Goal: Task Accomplishment & Management: Complete application form

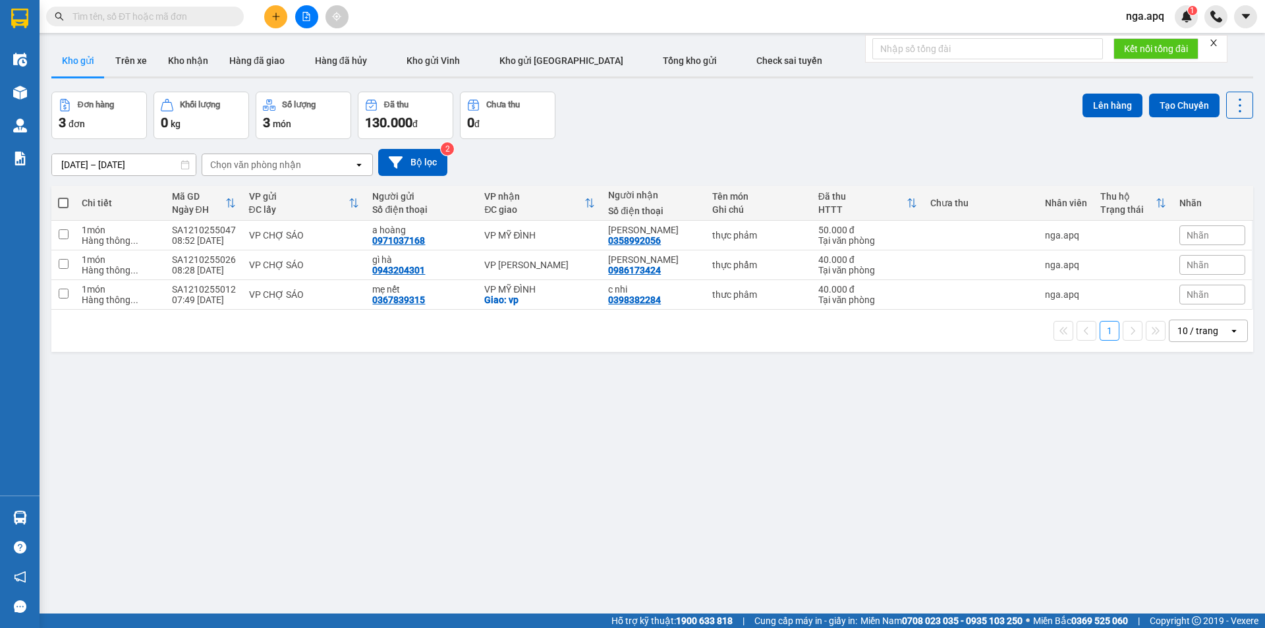
click at [909, 459] on div "ver 1.8.146 Kho gửi Trên xe Kho nhận Hàng đã giao Hàng đã hủy Kho gửi Vinh Kho …" at bounding box center [652, 354] width 1212 height 628
click at [65, 200] on span at bounding box center [63, 203] width 11 height 11
click at [63, 196] on input "checkbox" at bounding box center [63, 196] width 0 height 0
checkbox input "true"
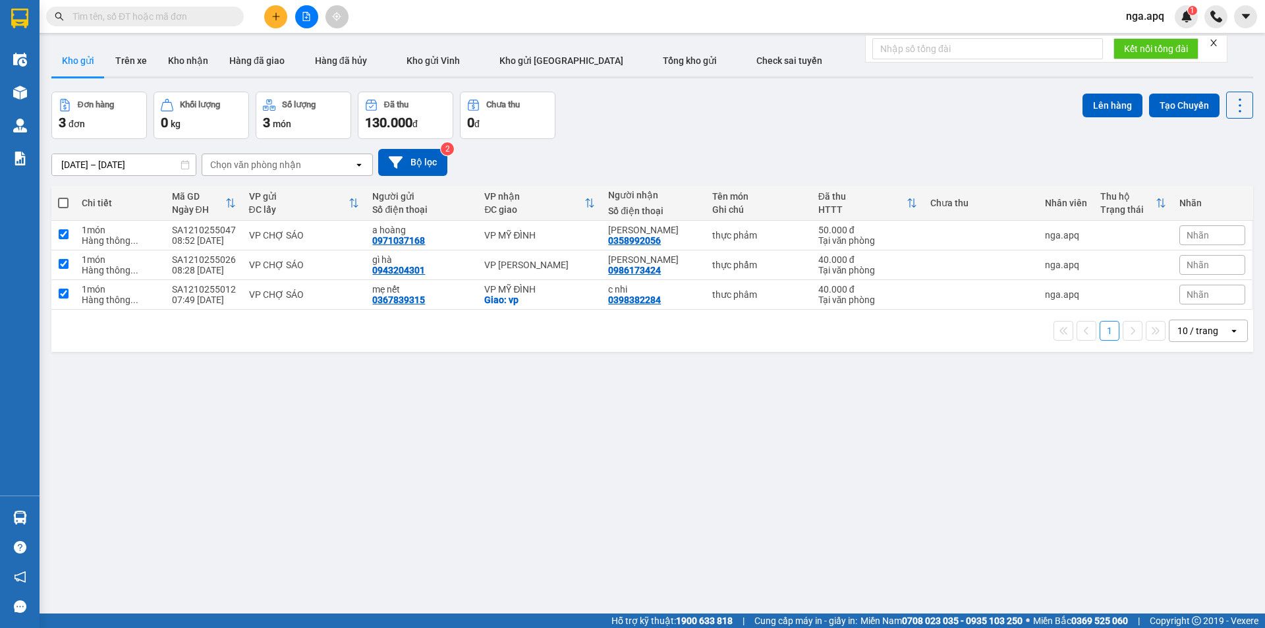
checkbox input "true"
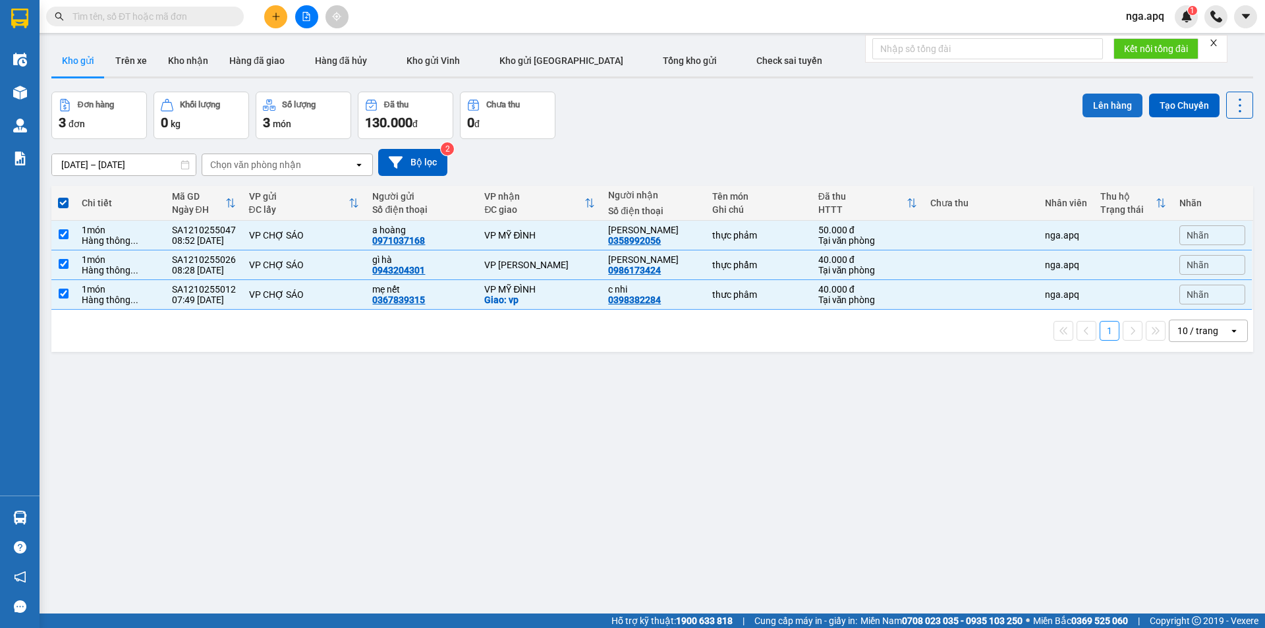
click at [1098, 107] on button "Lên hàng" at bounding box center [1113, 106] width 60 height 24
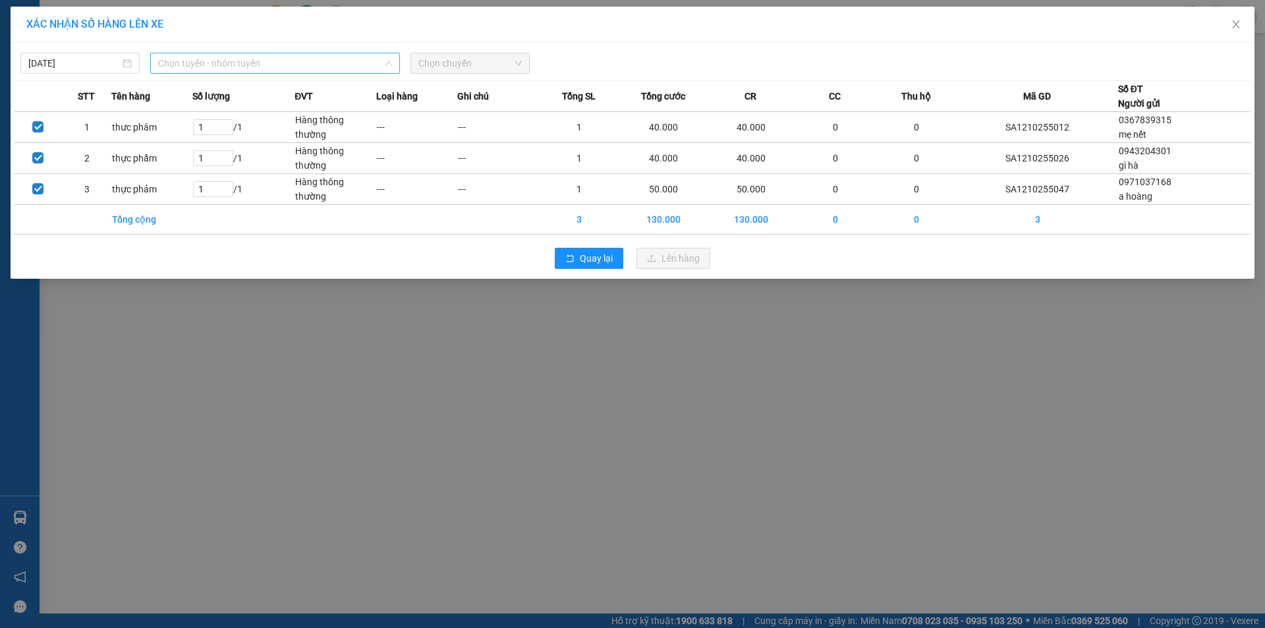
click at [229, 61] on span "Chọn tuyến - nhóm tuyến" at bounding box center [275, 63] width 234 height 20
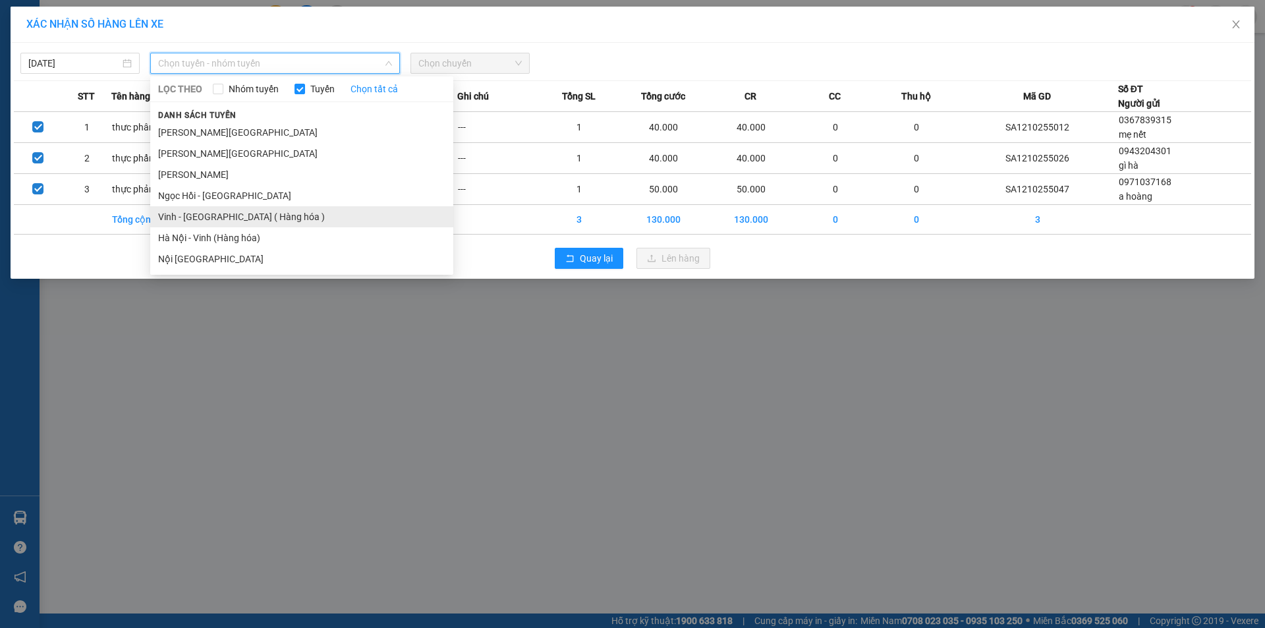
click at [214, 215] on li "Vinh - [GEOGRAPHIC_DATA] ( Hàng hóa )" at bounding box center [301, 216] width 303 height 21
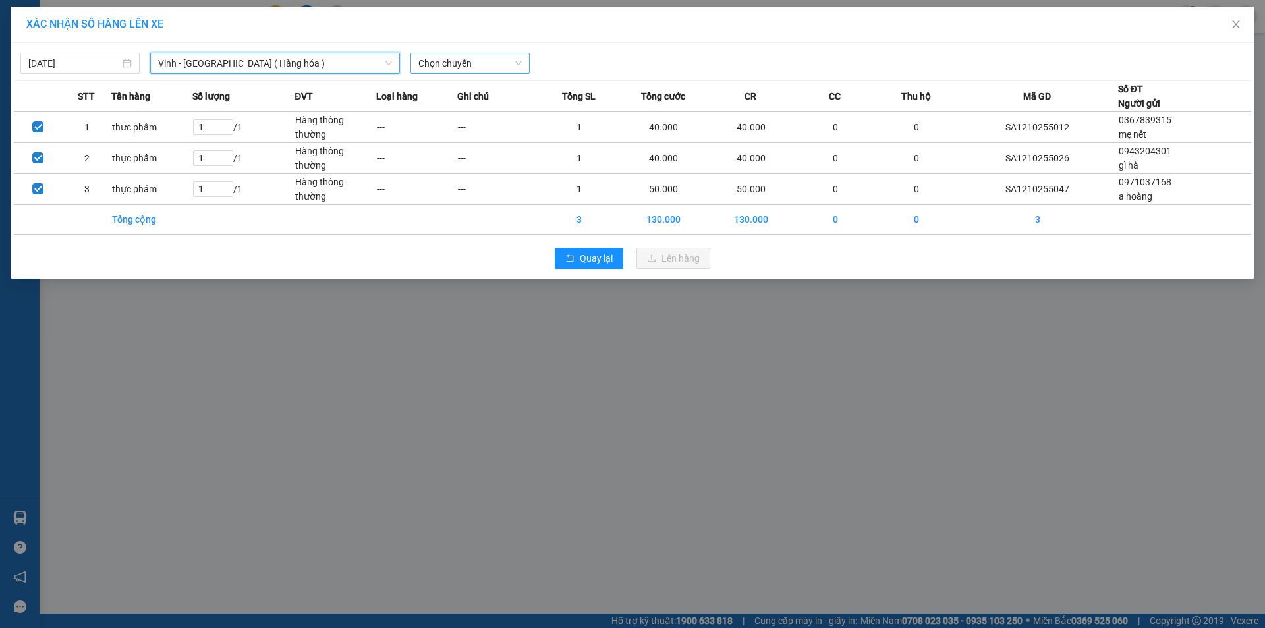
click at [470, 61] on span "Chọn chuyến" at bounding box center [469, 63] width 103 height 20
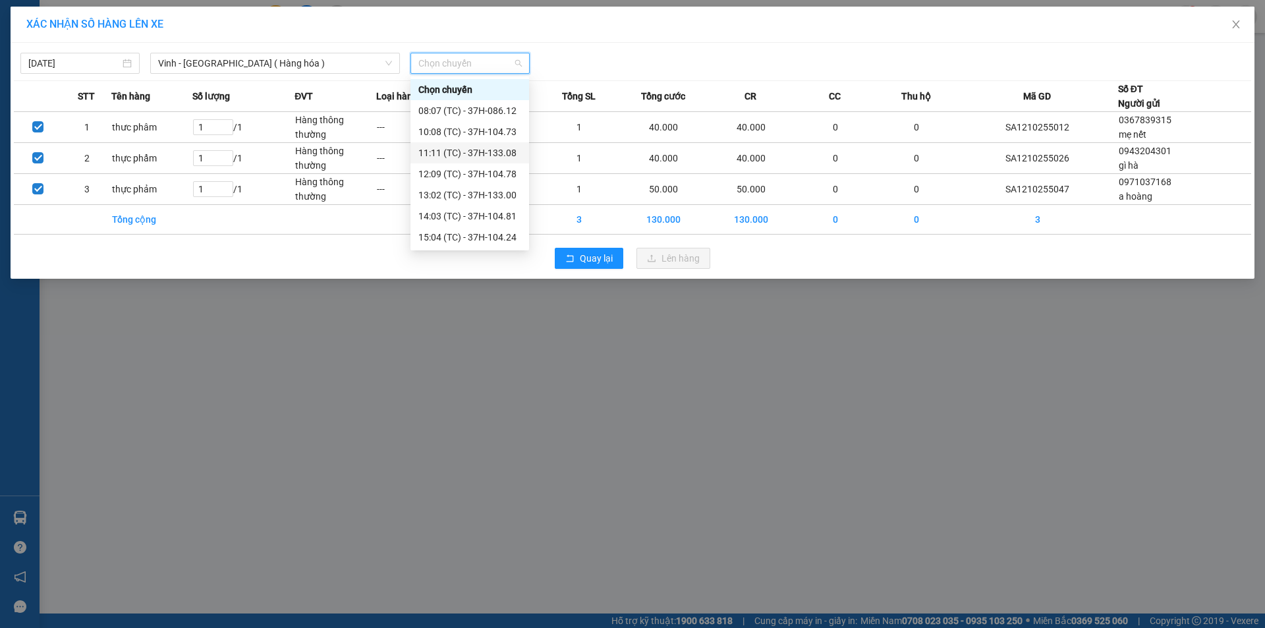
click at [499, 156] on div "11:11 (TC) - 37H-133.08" at bounding box center [469, 153] width 103 height 14
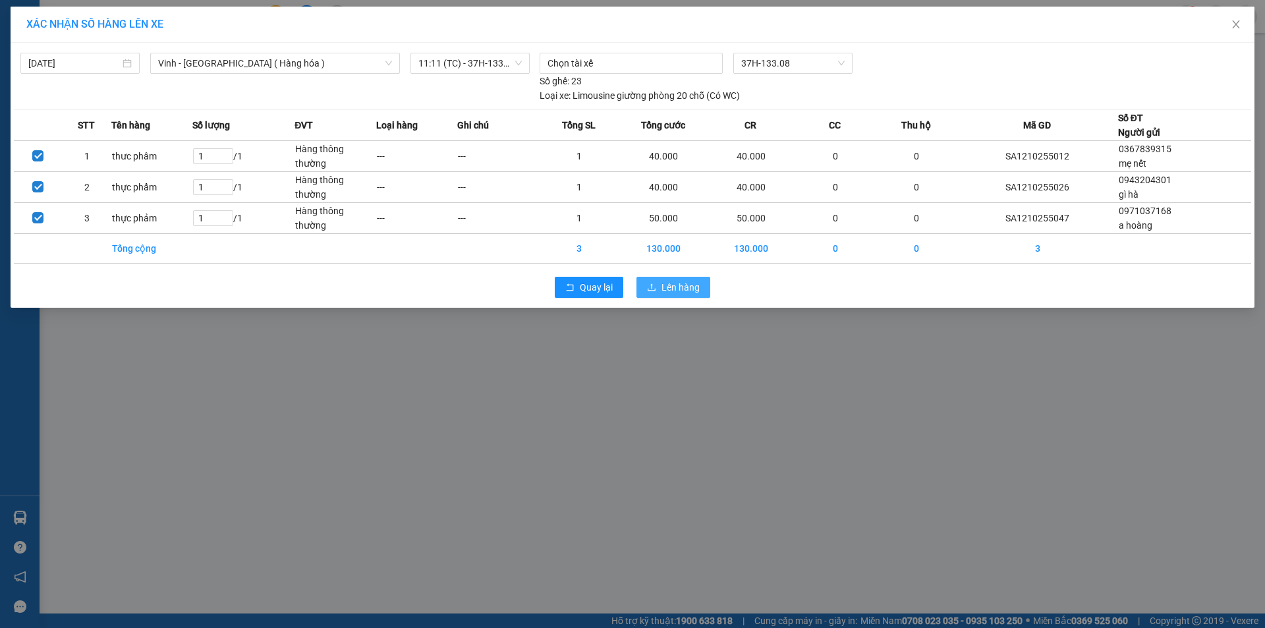
click at [681, 287] on span "Lên hàng" at bounding box center [681, 287] width 38 height 14
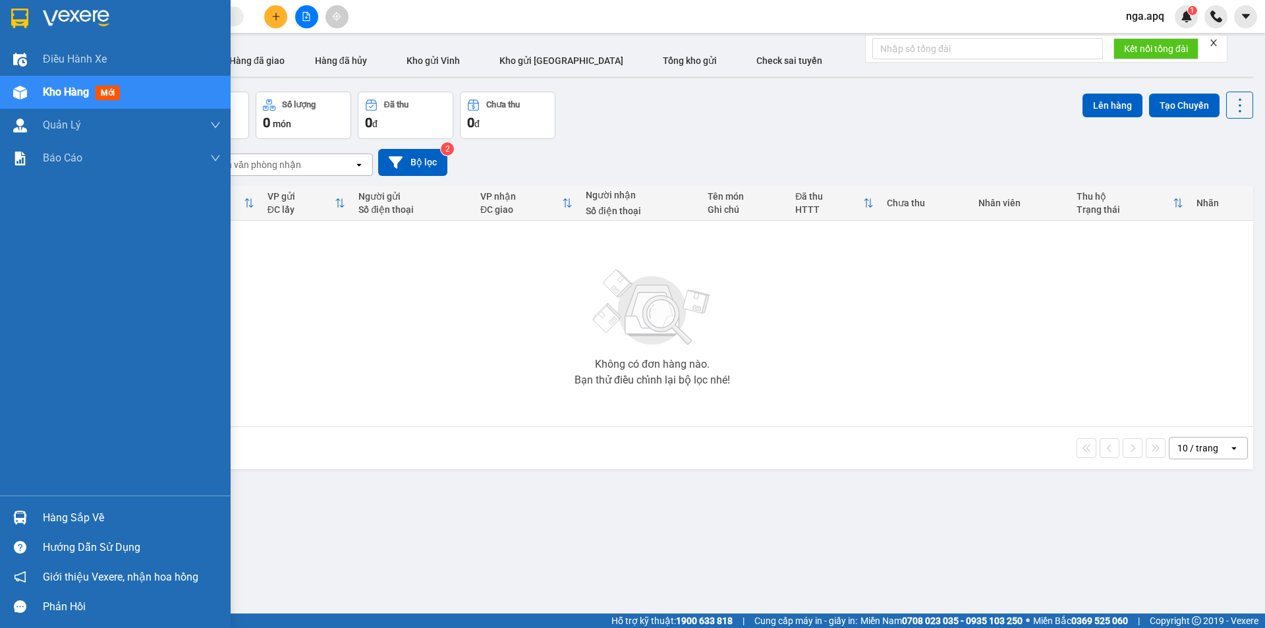
click at [78, 514] on div "Hàng sắp về" at bounding box center [132, 518] width 178 height 20
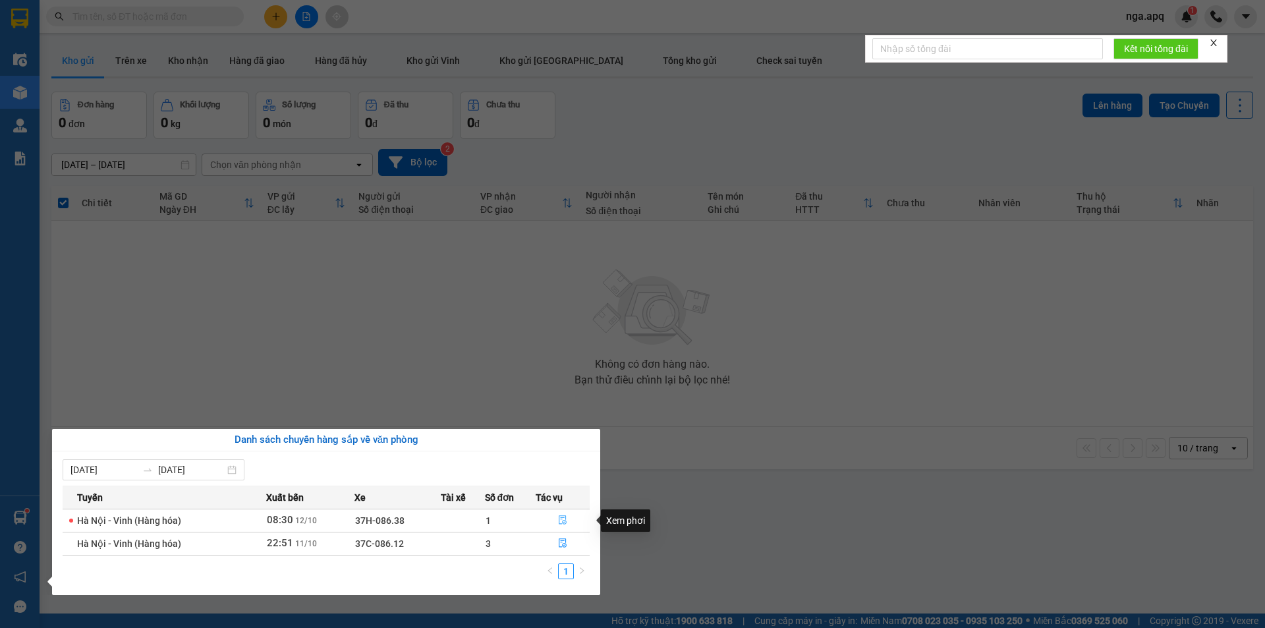
click at [563, 517] on icon "file-done" at bounding box center [562, 519] width 9 height 9
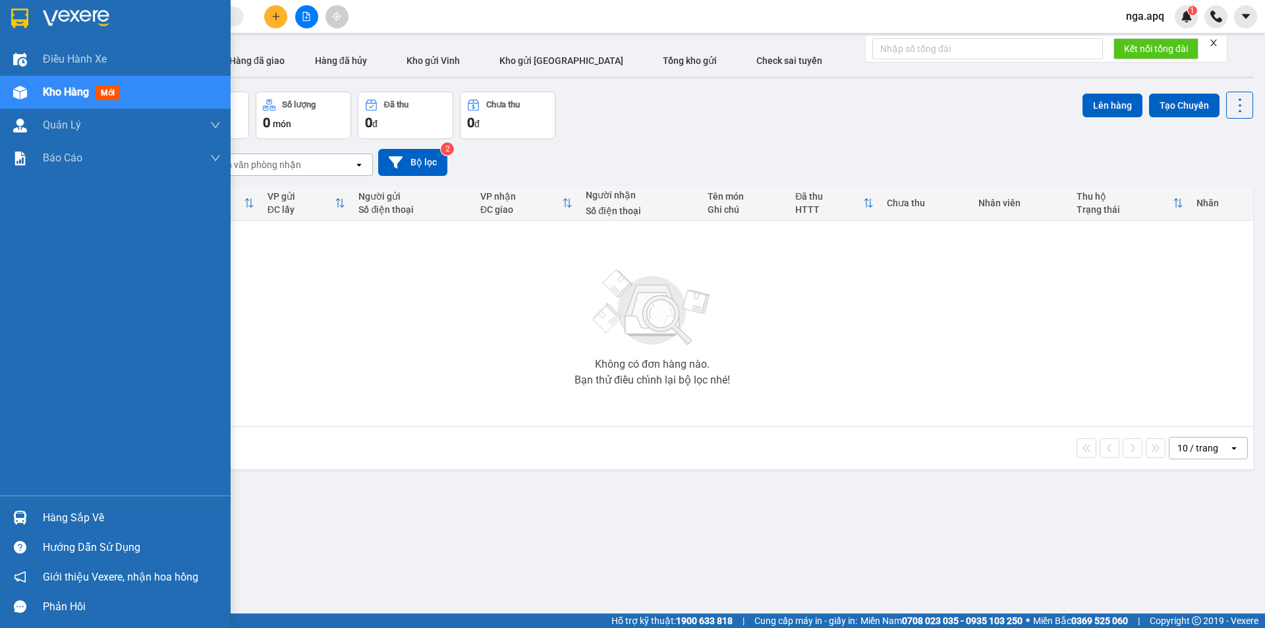
click at [23, 513] on img at bounding box center [20, 518] width 14 height 14
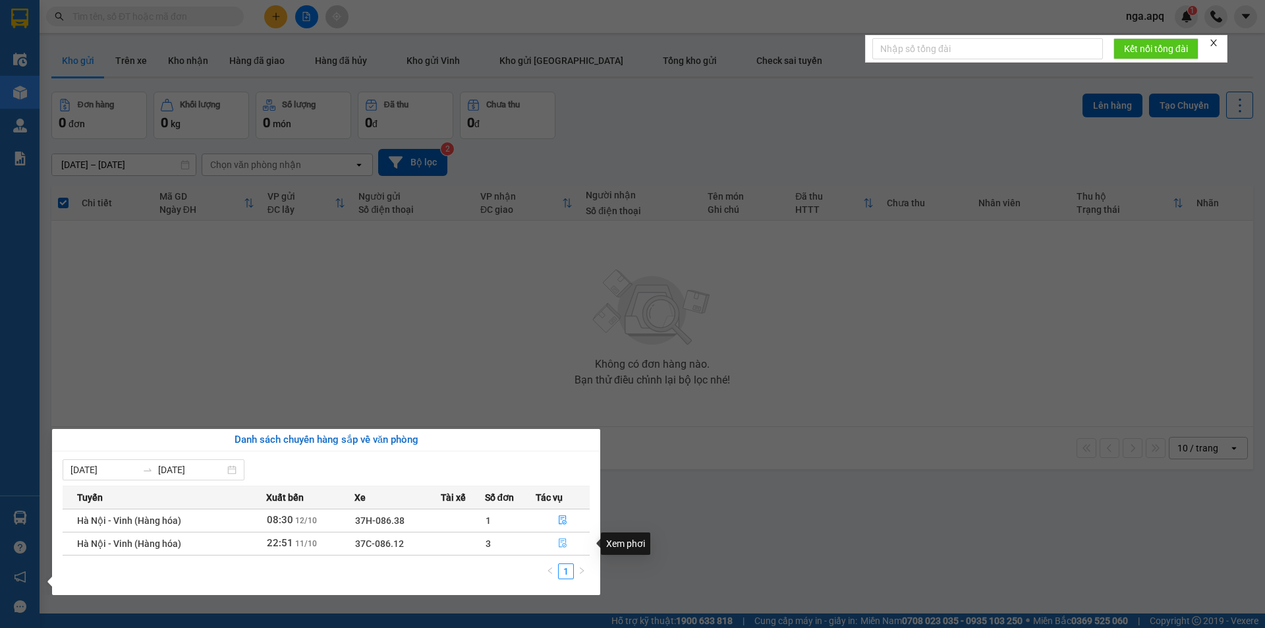
click at [563, 545] on icon "file-done" at bounding box center [563, 543] width 8 height 9
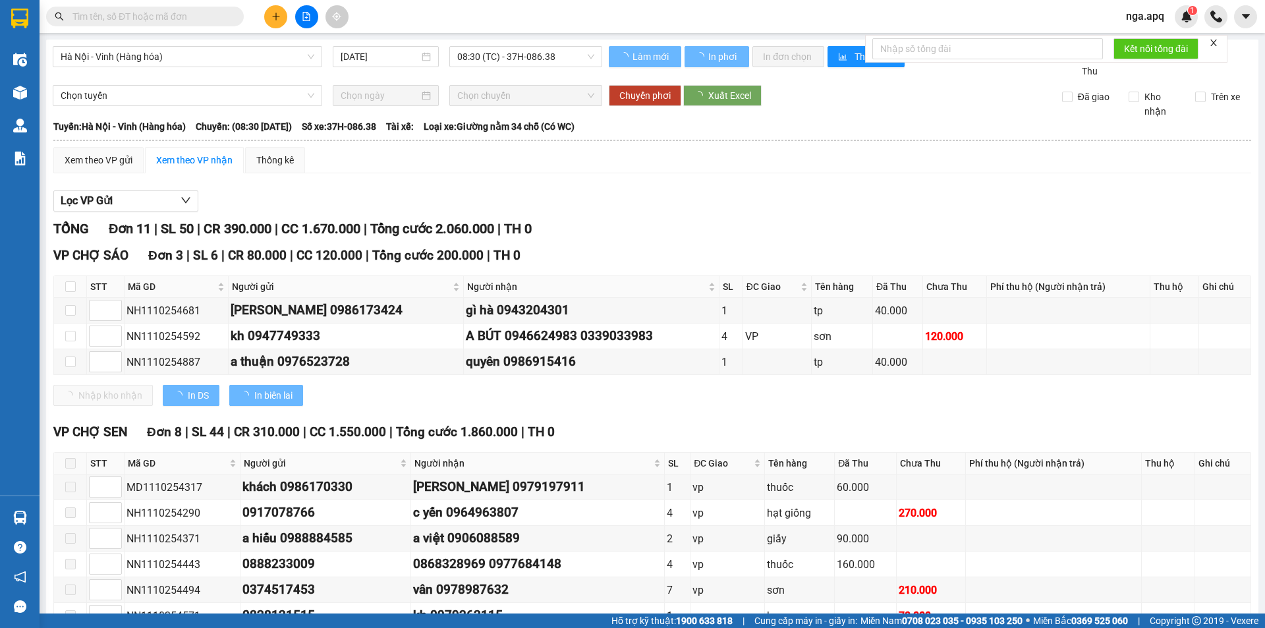
type input "[DATE]"
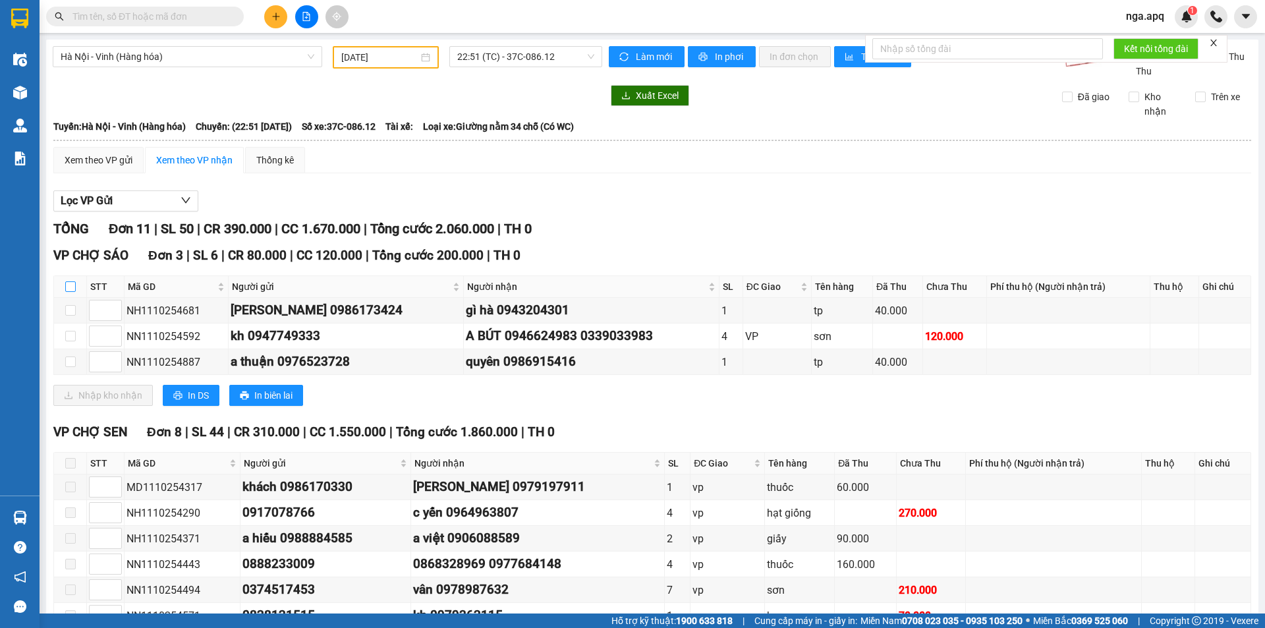
click at [71, 283] on input "checkbox" at bounding box center [70, 286] width 11 height 11
checkbox input "true"
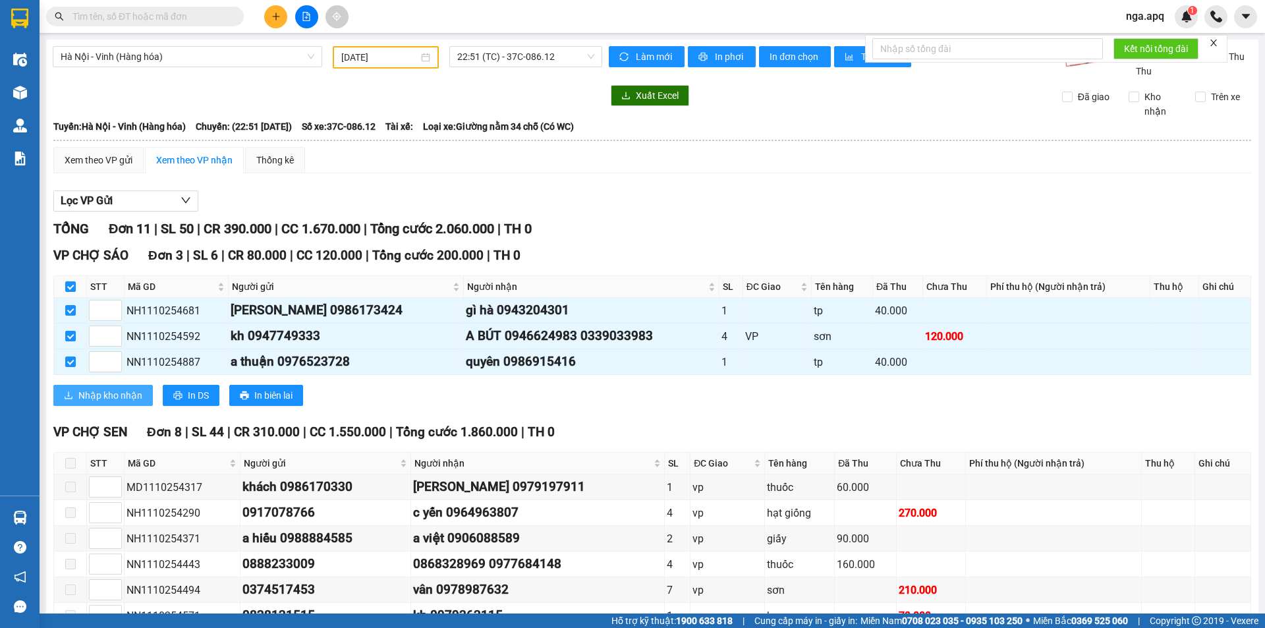
click at [112, 391] on span "Nhập kho nhận" at bounding box center [110, 395] width 64 height 14
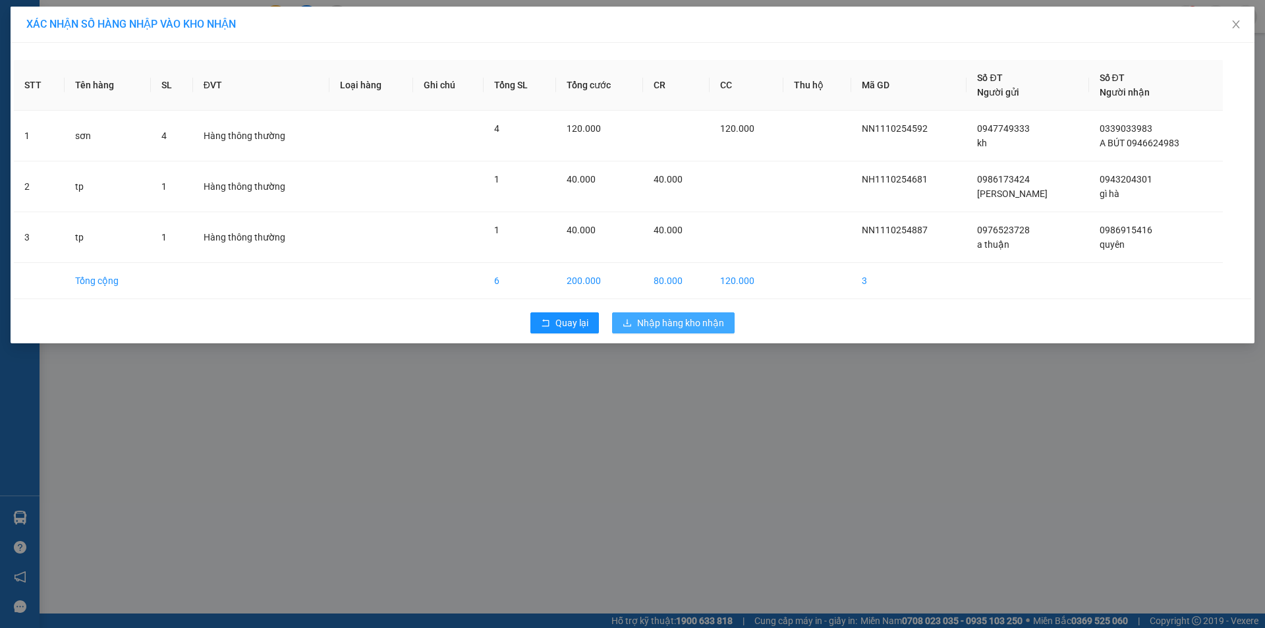
click at [664, 322] on span "Nhập hàng kho nhận" at bounding box center [680, 323] width 87 height 14
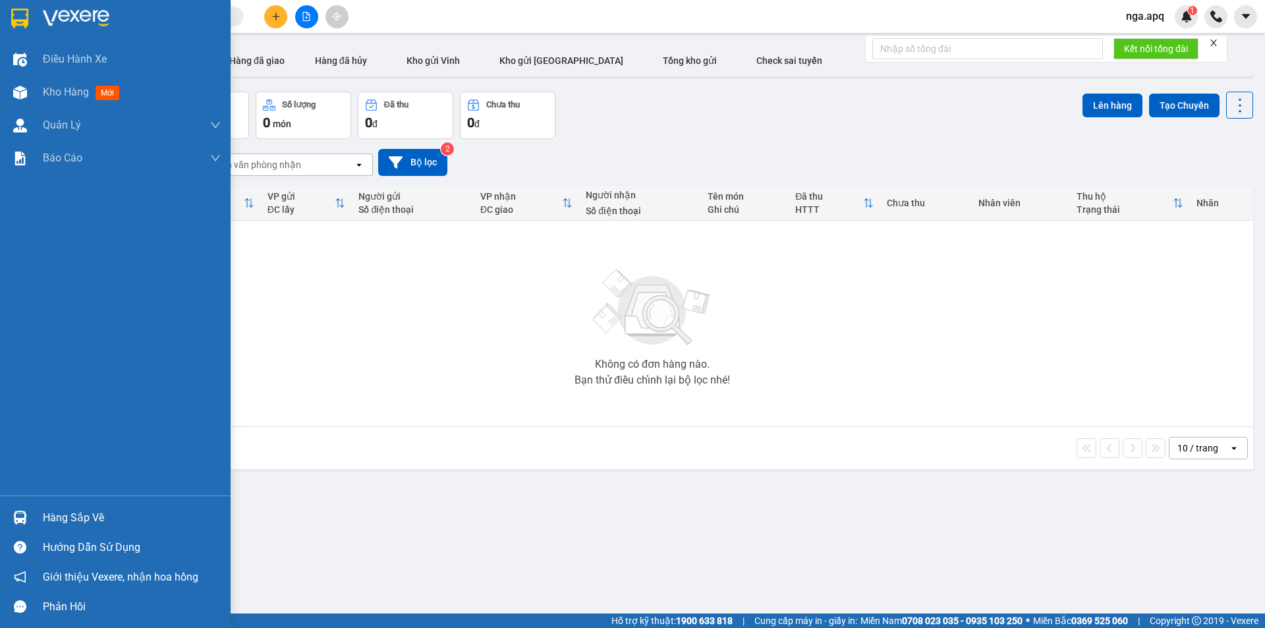
click at [16, 509] on div at bounding box center [20, 517] width 23 height 23
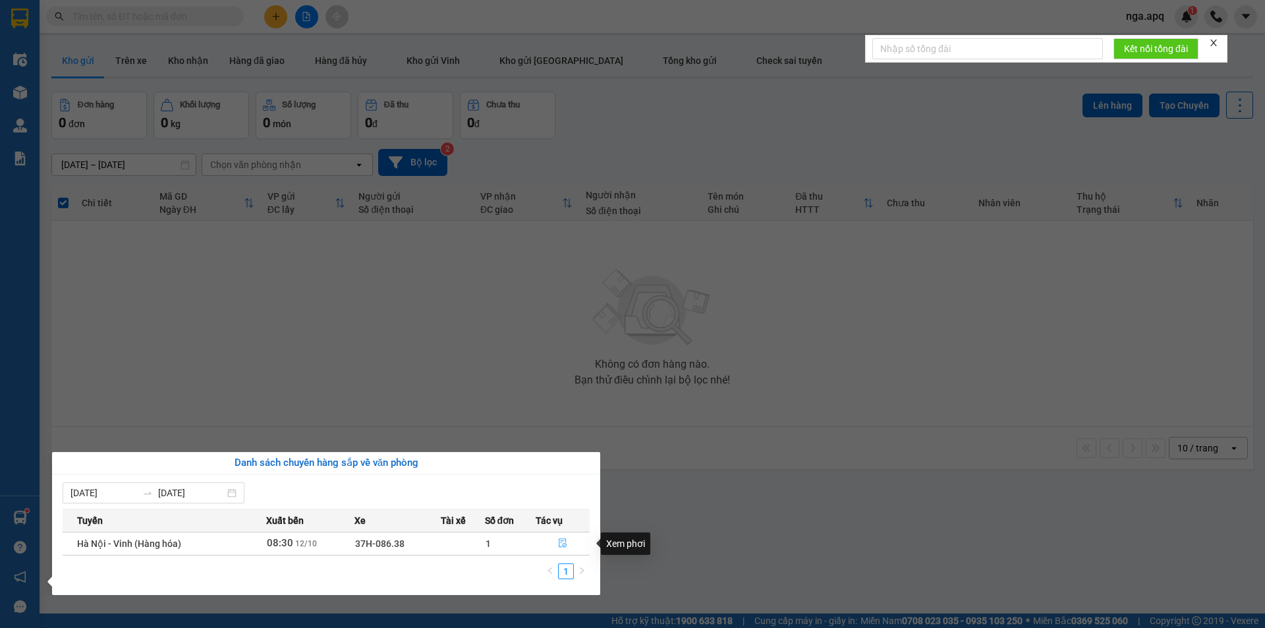
click at [567, 539] on icon "file-done" at bounding box center [562, 542] width 9 height 9
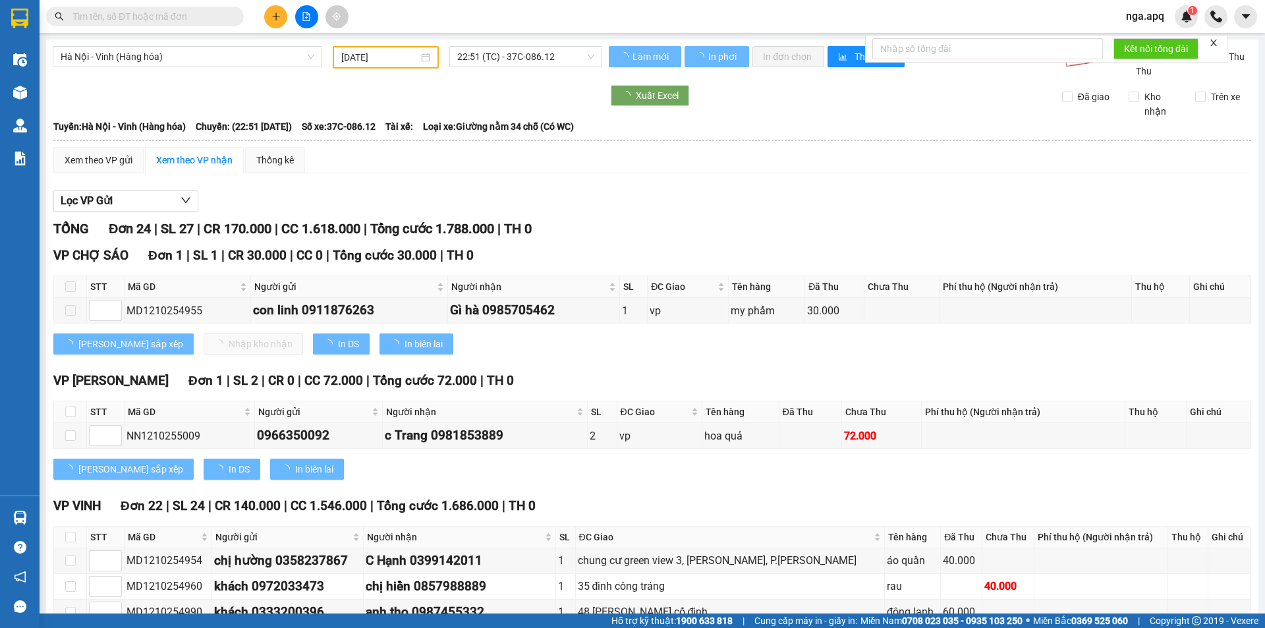
type input "[DATE]"
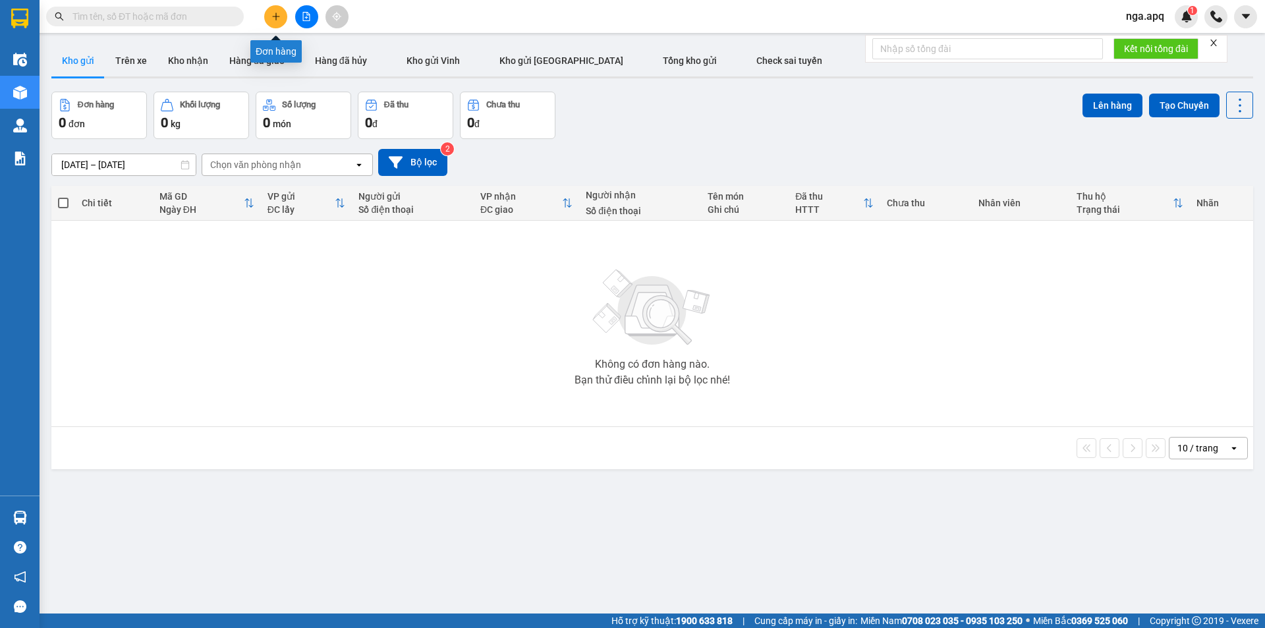
click at [278, 18] on icon "plus" at bounding box center [275, 16] width 9 height 9
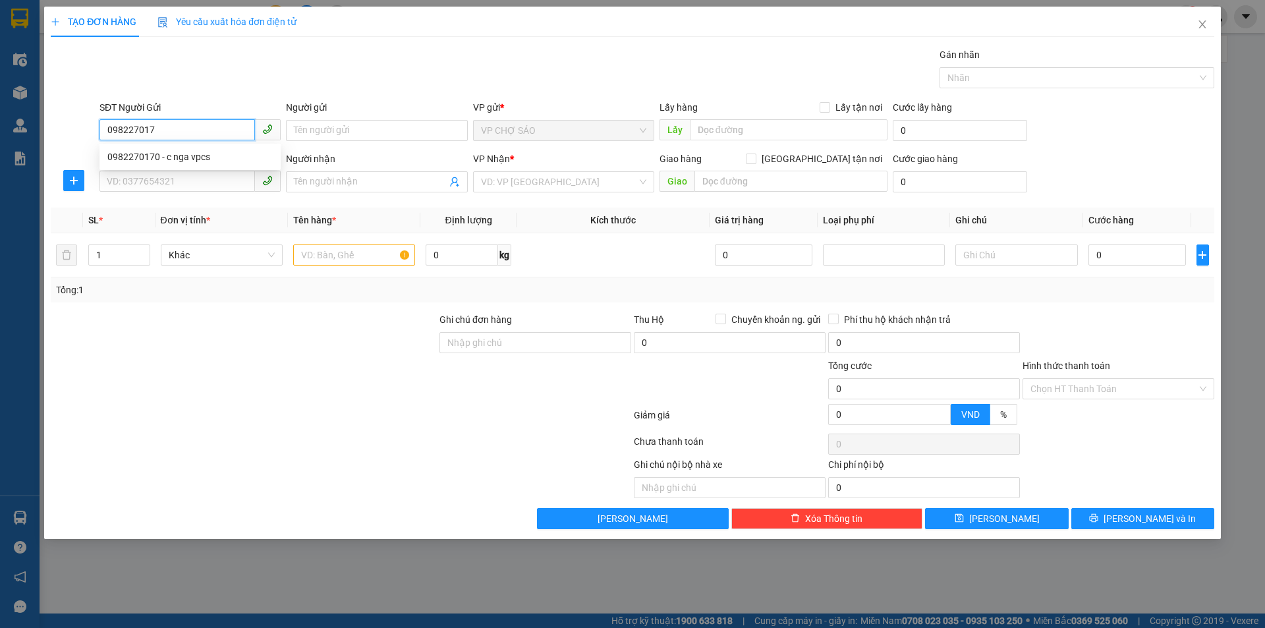
type input "0982270170"
click at [195, 157] on div "0982270170 - c nga vpcs" at bounding box center [189, 157] width 165 height 14
type input "c nga vpcs"
type input "0982270170"
click at [194, 182] on input "SĐT Người Nhận" at bounding box center [178, 181] width 156 height 21
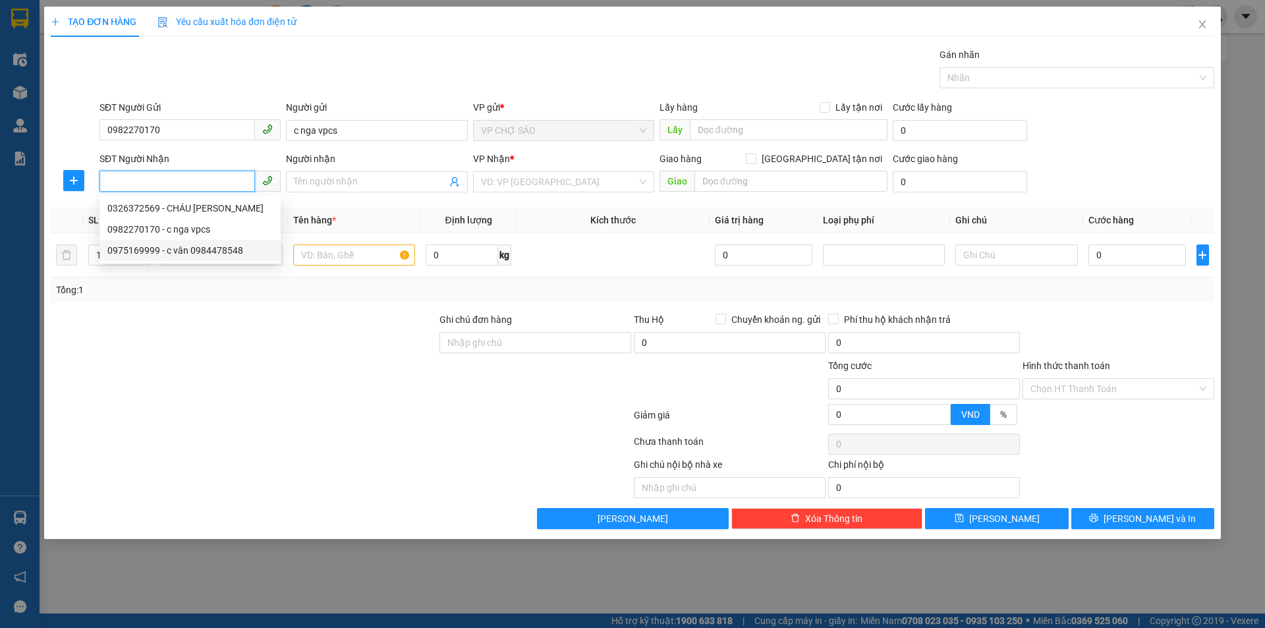
click at [194, 252] on div "0975169999 - c vân 0984478548" at bounding box center [189, 250] width 165 height 14
type input "0975169999"
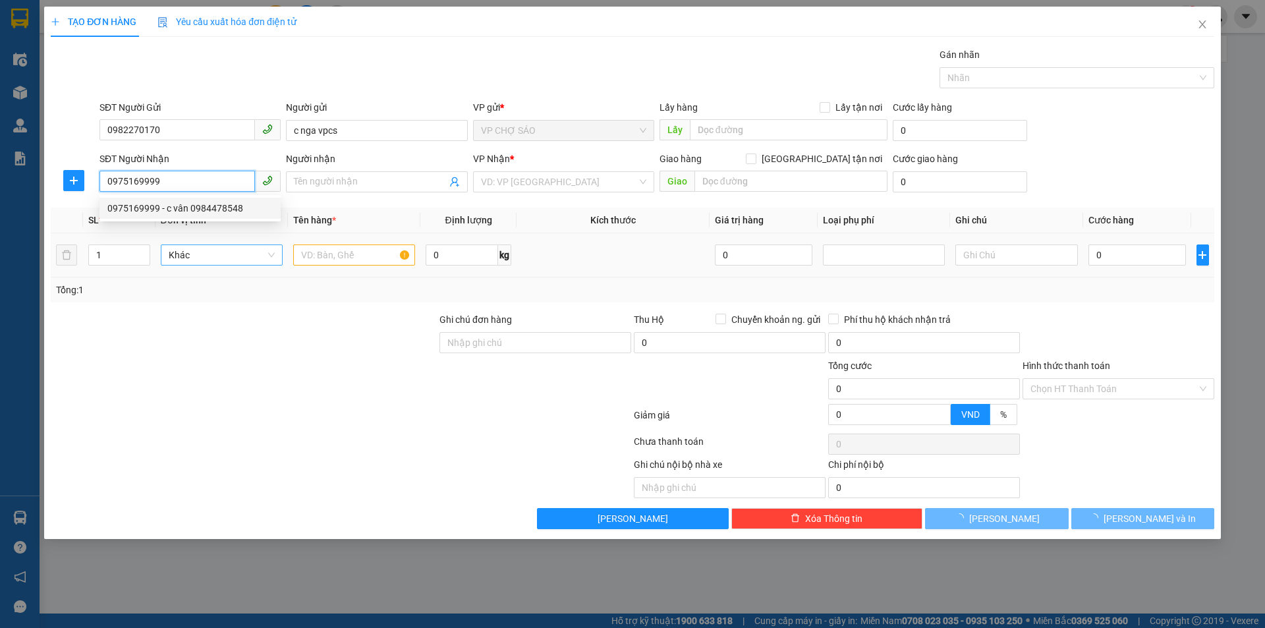
type input "c vân 0984478548"
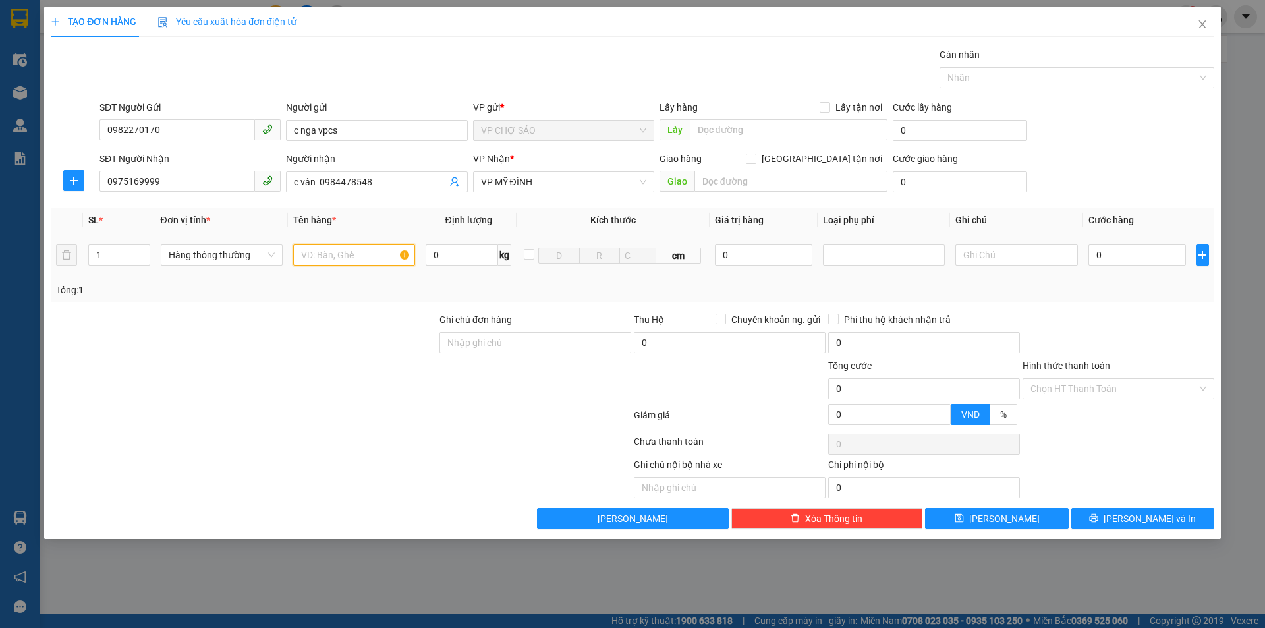
click at [351, 251] on input "text" at bounding box center [354, 254] width 122 height 21
type input "d"
type input "đông lạnh"
drag, startPoint x: 1095, startPoint y: 256, endPoint x: 1102, endPoint y: 260, distance: 7.7
click at [1097, 258] on input "0" at bounding box center [1138, 254] width 98 height 21
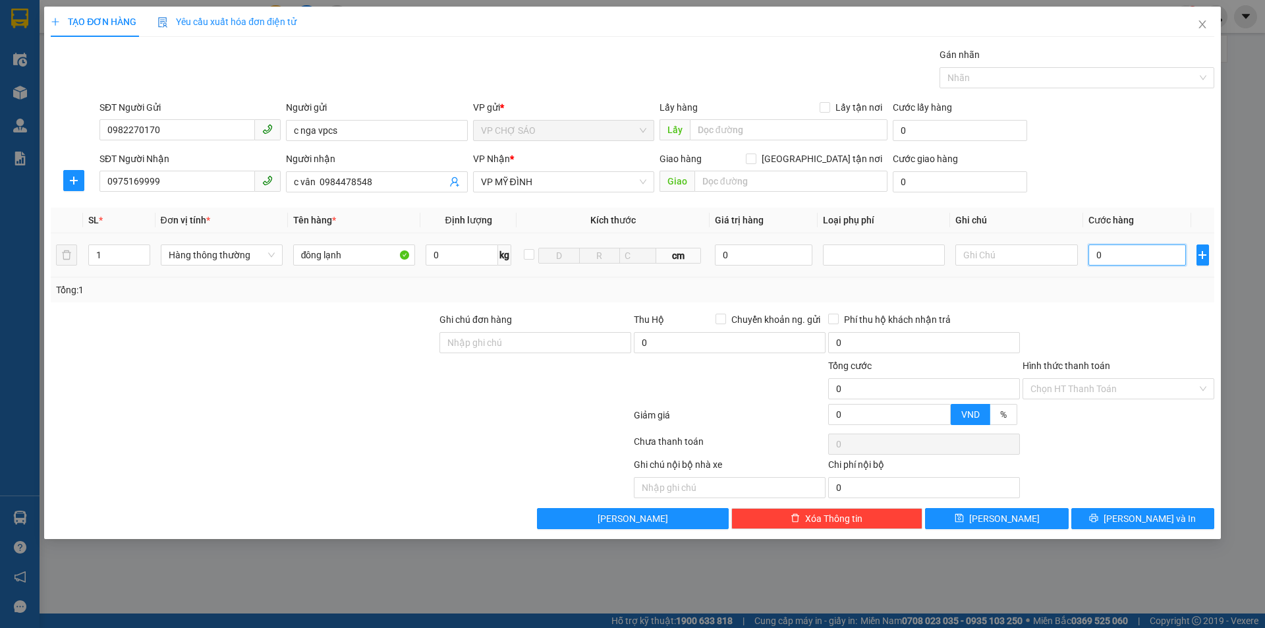
type input "4"
type input "40"
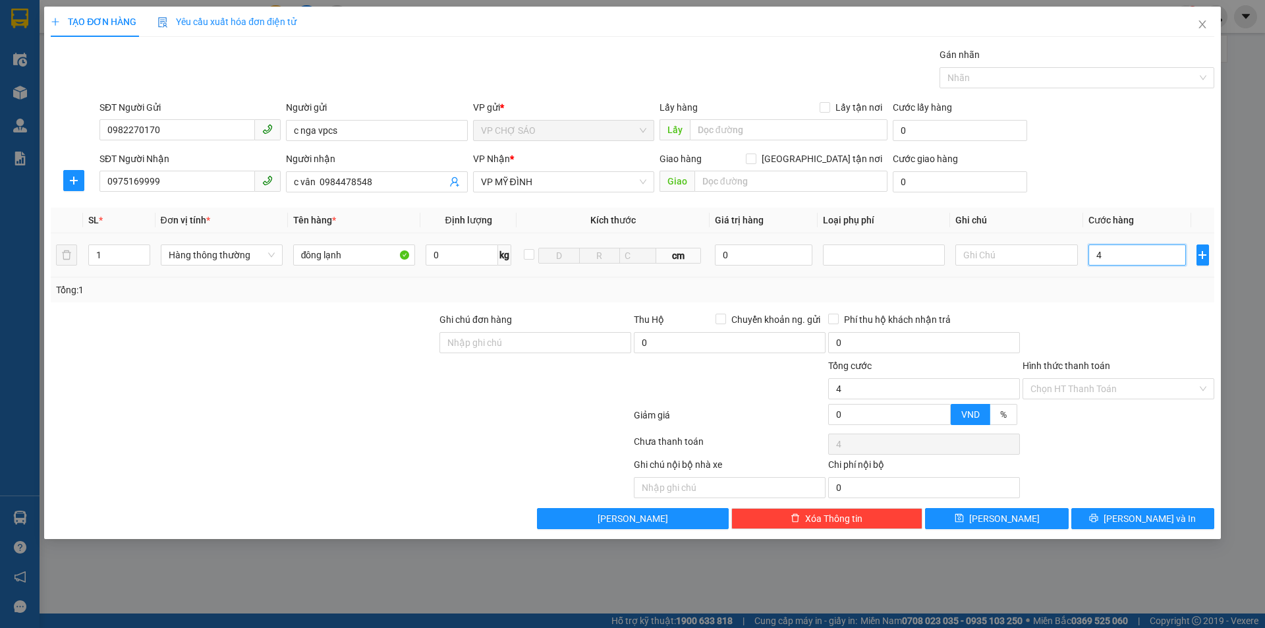
type input "40"
type input "400"
type input "4.000"
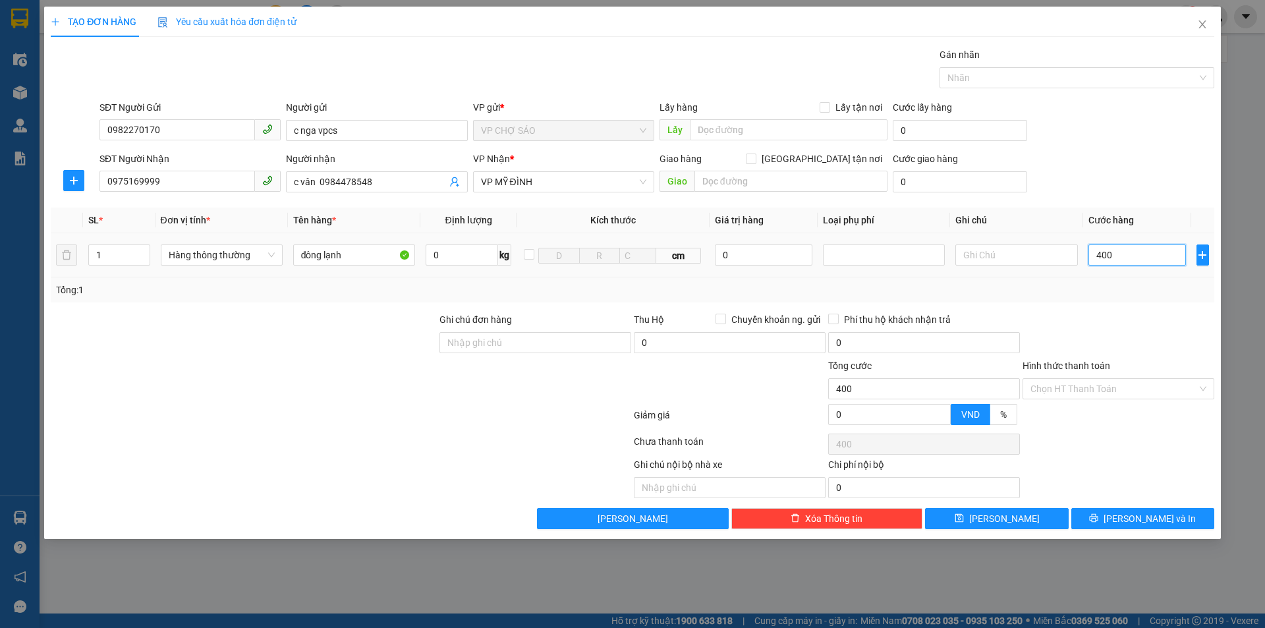
type input "4.000"
type input "40.000"
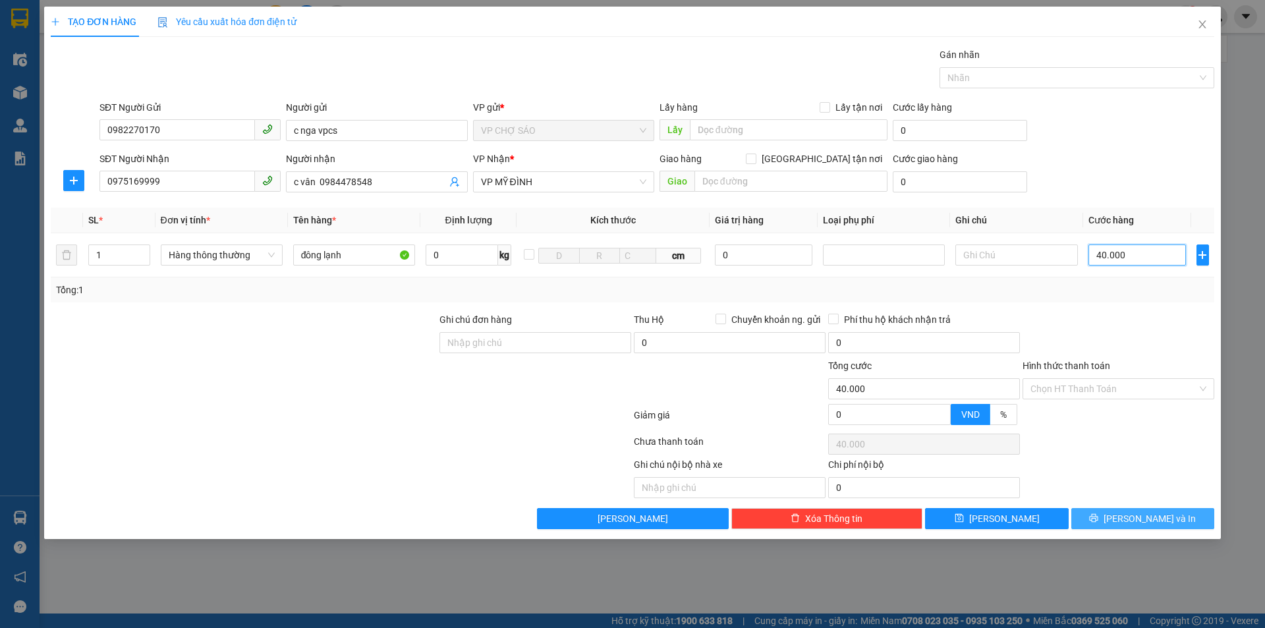
type input "40.000"
click at [1095, 516] on button "Lưu và In" at bounding box center [1142, 518] width 143 height 21
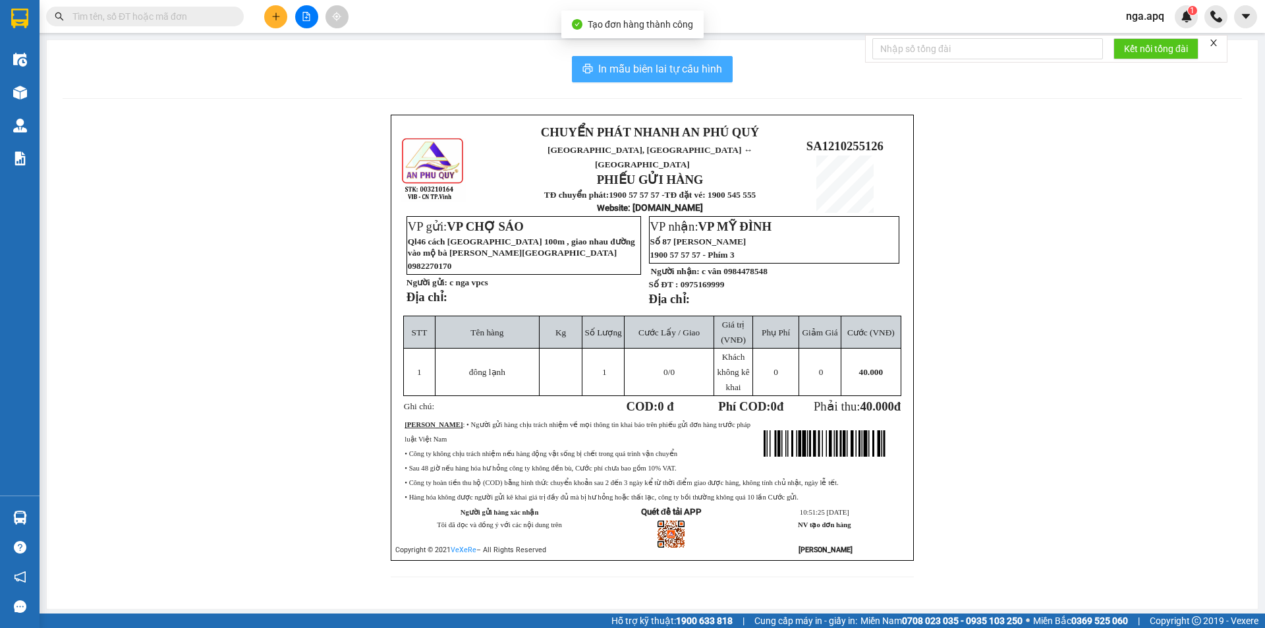
click at [655, 72] on span "In mẫu biên lai tự cấu hình" at bounding box center [660, 69] width 124 height 16
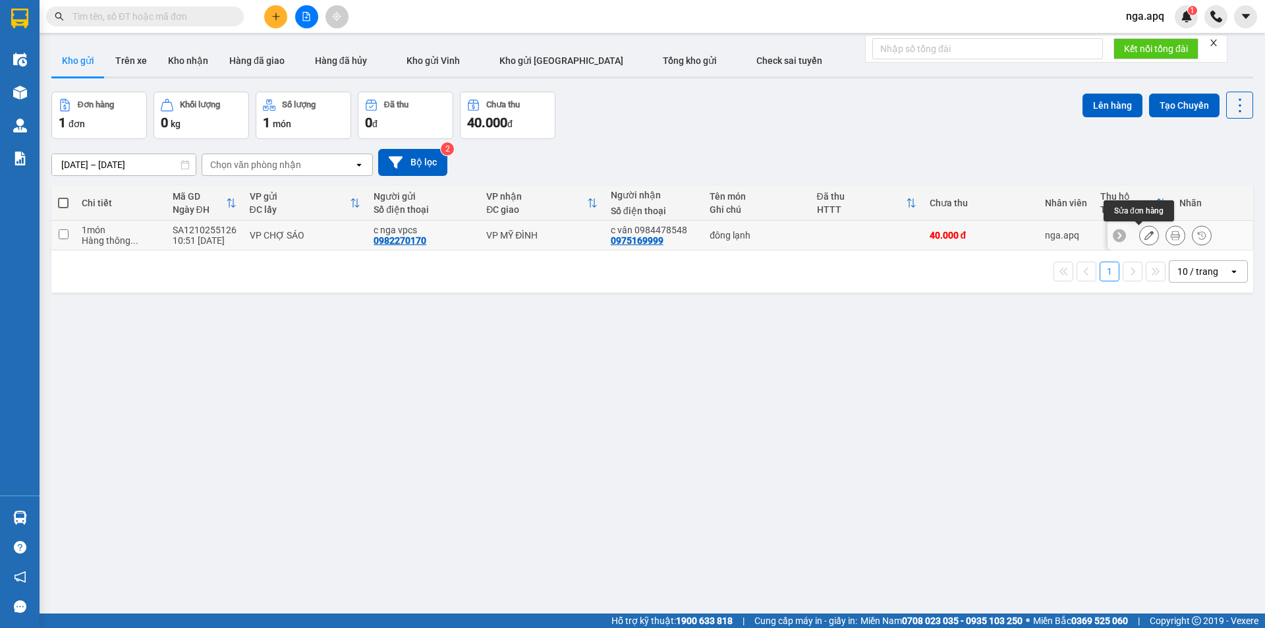
click at [1145, 238] on icon at bounding box center [1149, 235] width 9 height 9
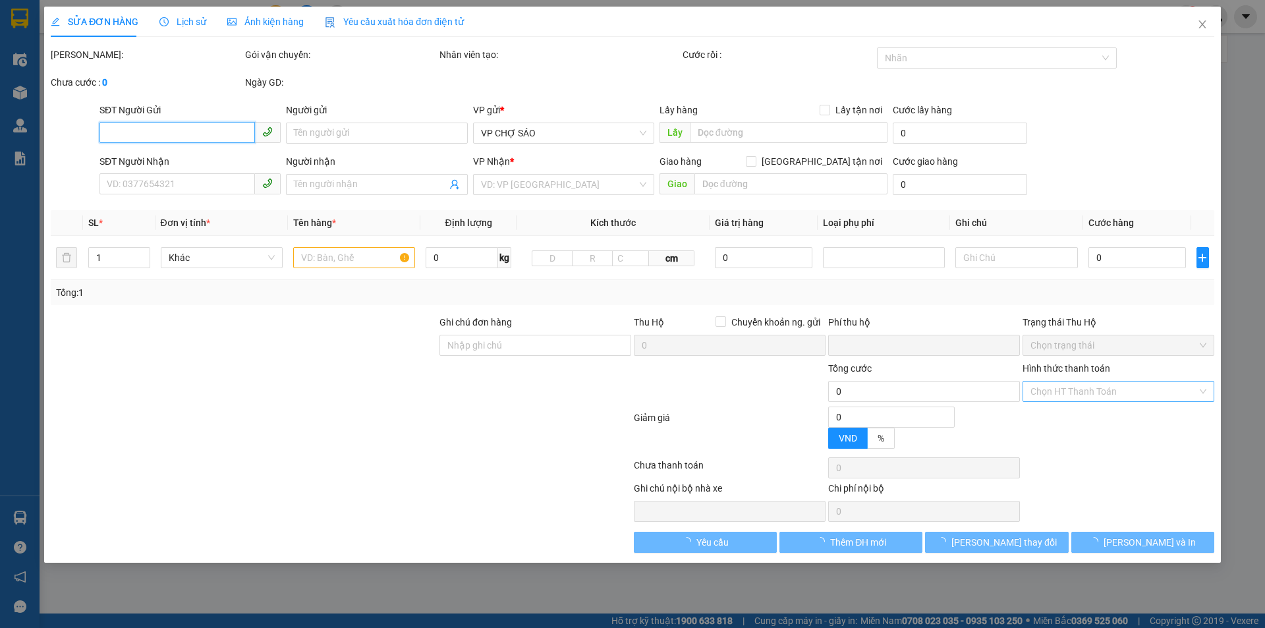
type input "0982270170"
type input "c nga vpcs"
type input "0975169999"
type input "c vân 0984478548"
type input "0"
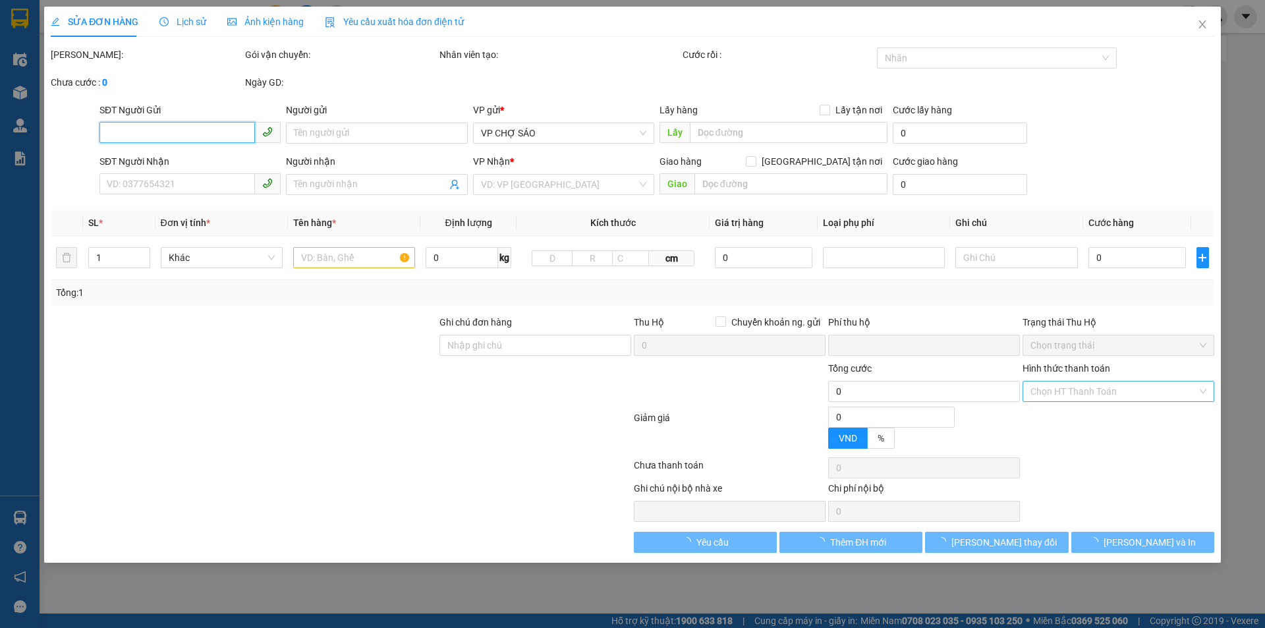
type input "40.000"
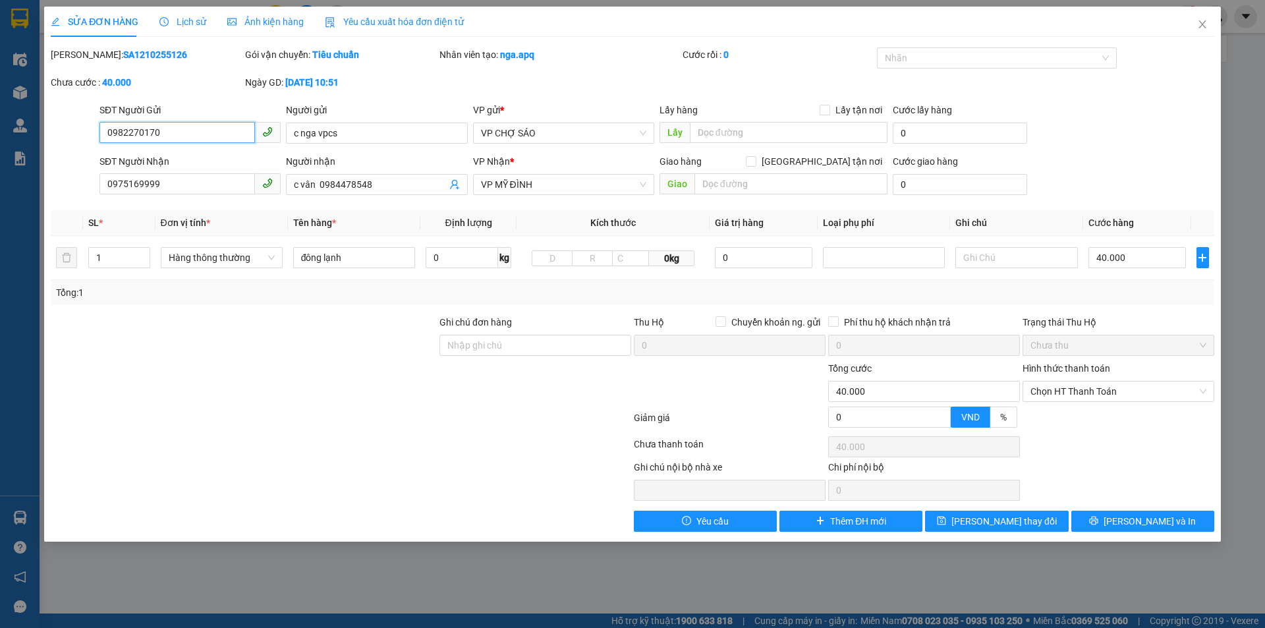
drag, startPoint x: 1079, startPoint y: 389, endPoint x: 1080, endPoint y: 461, distance: 71.8
click at [1079, 403] on div "Hình thức thanh toán Chọn HT Thanh Toán" at bounding box center [1119, 384] width 192 height 46
click at [1093, 395] on span "Chọn HT Thanh Toán" at bounding box center [1119, 392] width 176 height 20
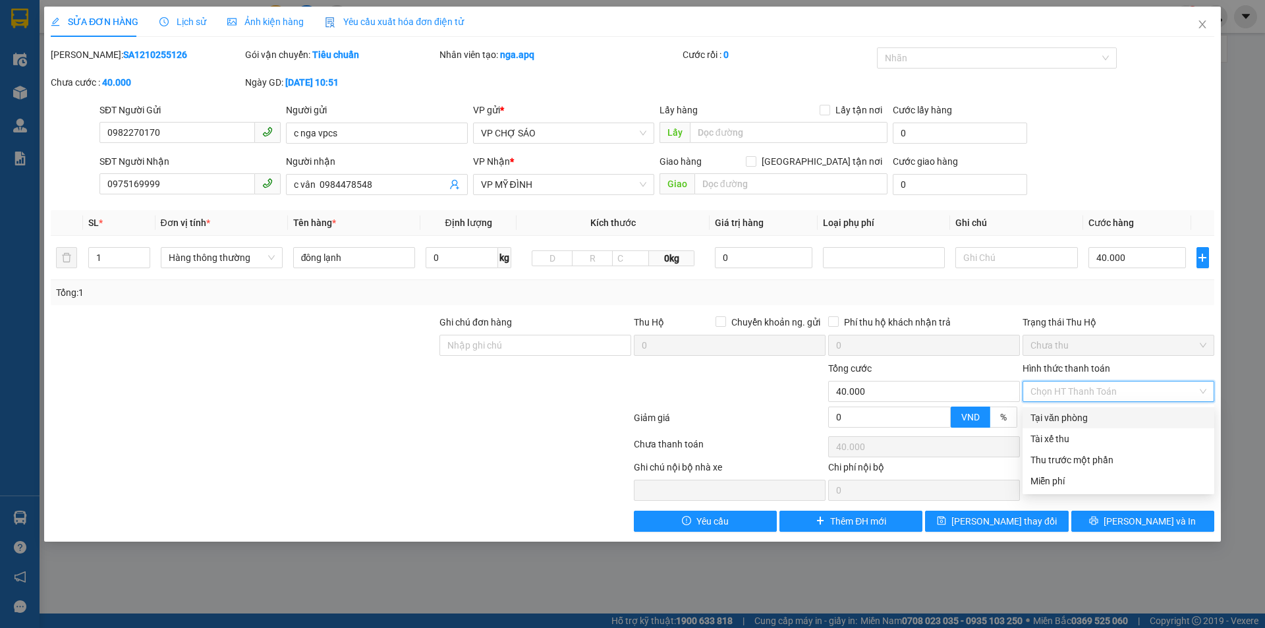
drag, startPoint x: 1091, startPoint y: 417, endPoint x: 1091, endPoint y: 438, distance: 21.1
click at [1091, 420] on div "Tại văn phòng" at bounding box center [1119, 418] width 176 height 14
type input "0"
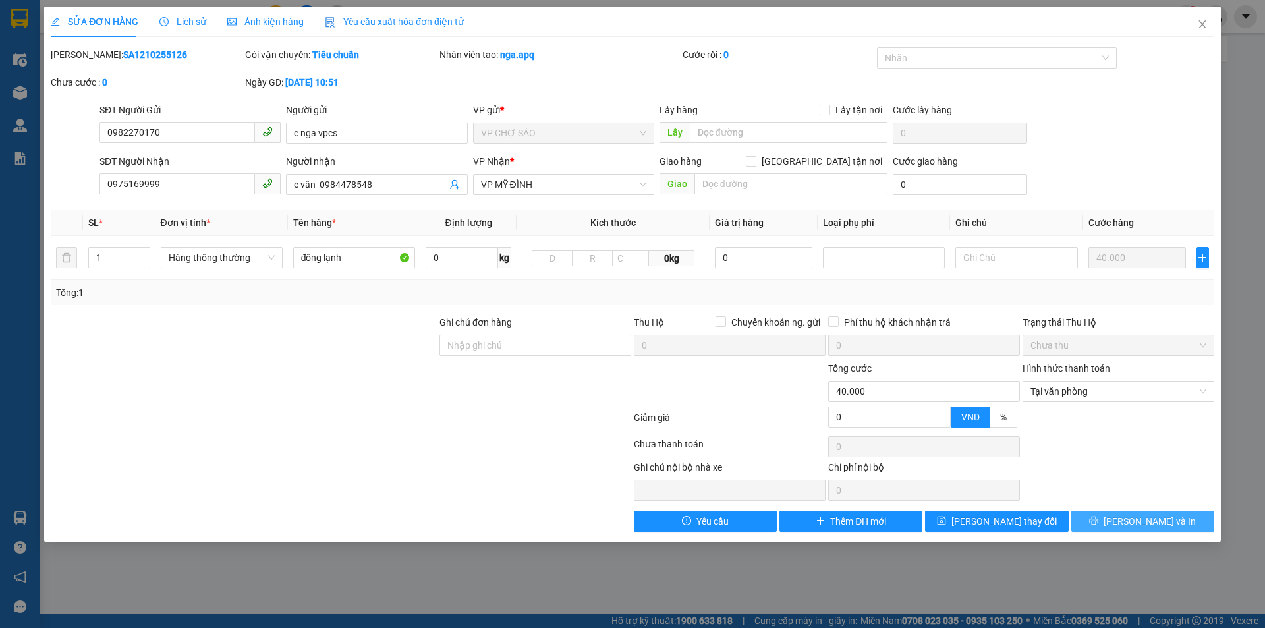
click at [1102, 520] on button "Lưu và In" at bounding box center [1142, 521] width 143 height 21
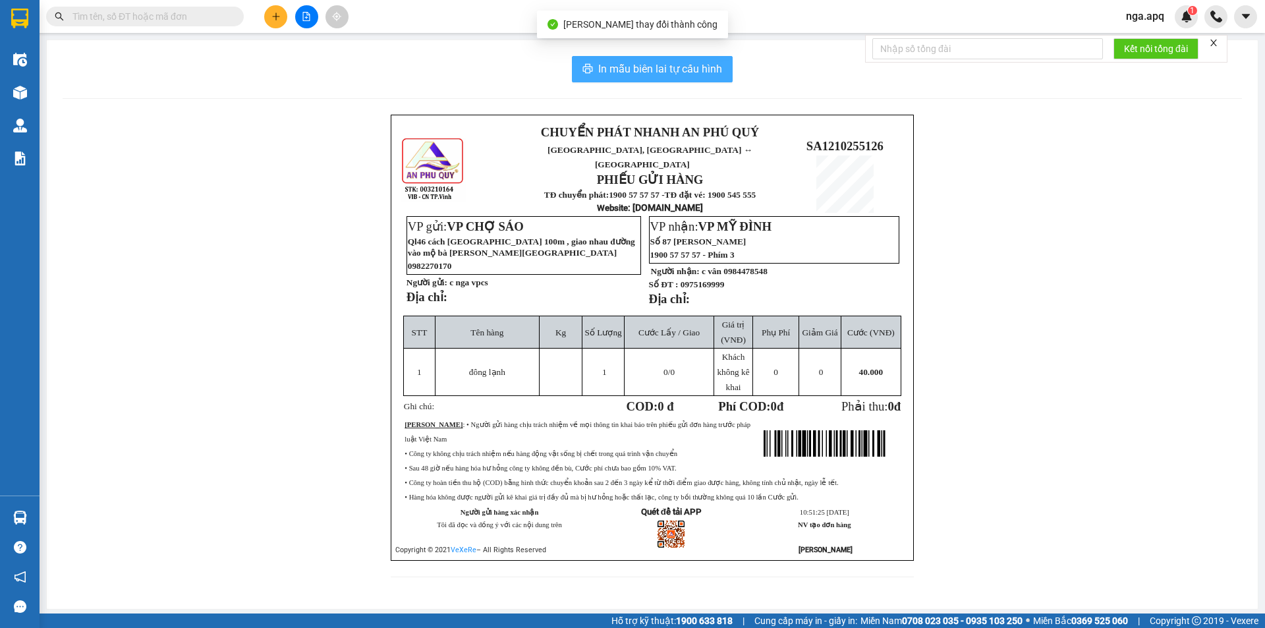
drag, startPoint x: 635, startPoint y: 67, endPoint x: 641, endPoint y: 81, distance: 15.7
click at [637, 74] on span "In mẫu biên lai tự cấu hình" at bounding box center [660, 69] width 124 height 16
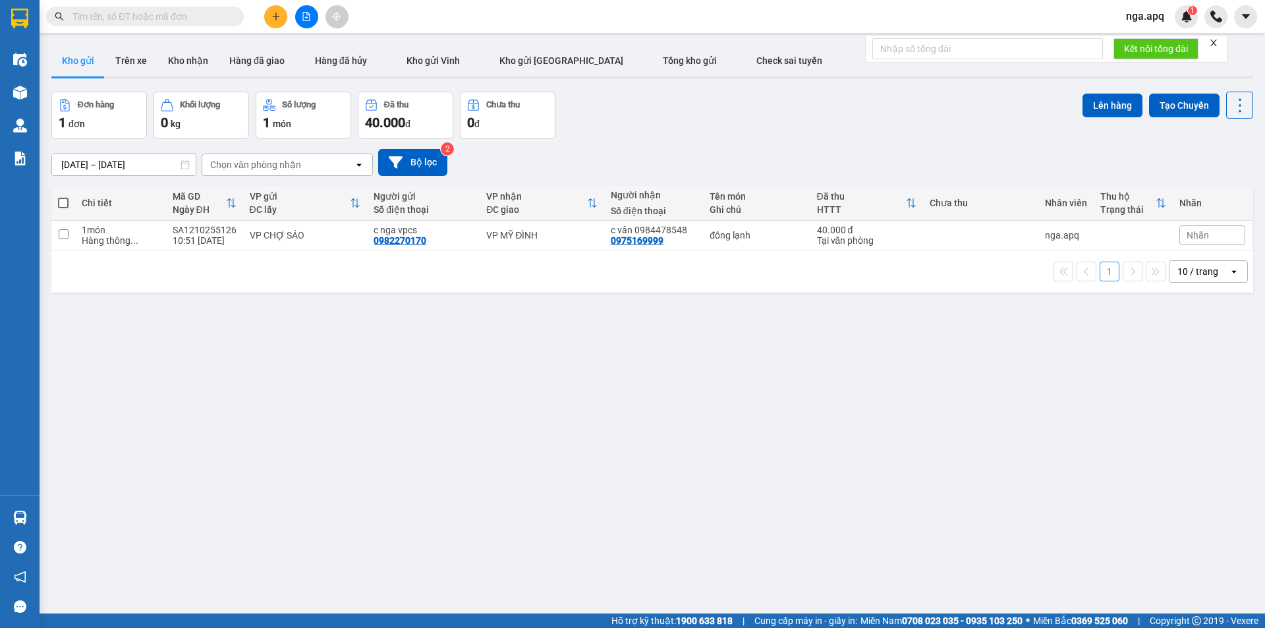
click at [61, 201] on span at bounding box center [63, 203] width 11 height 11
click at [63, 196] on input "checkbox" at bounding box center [63, 196] width 0 height 0
checkbox input "true"
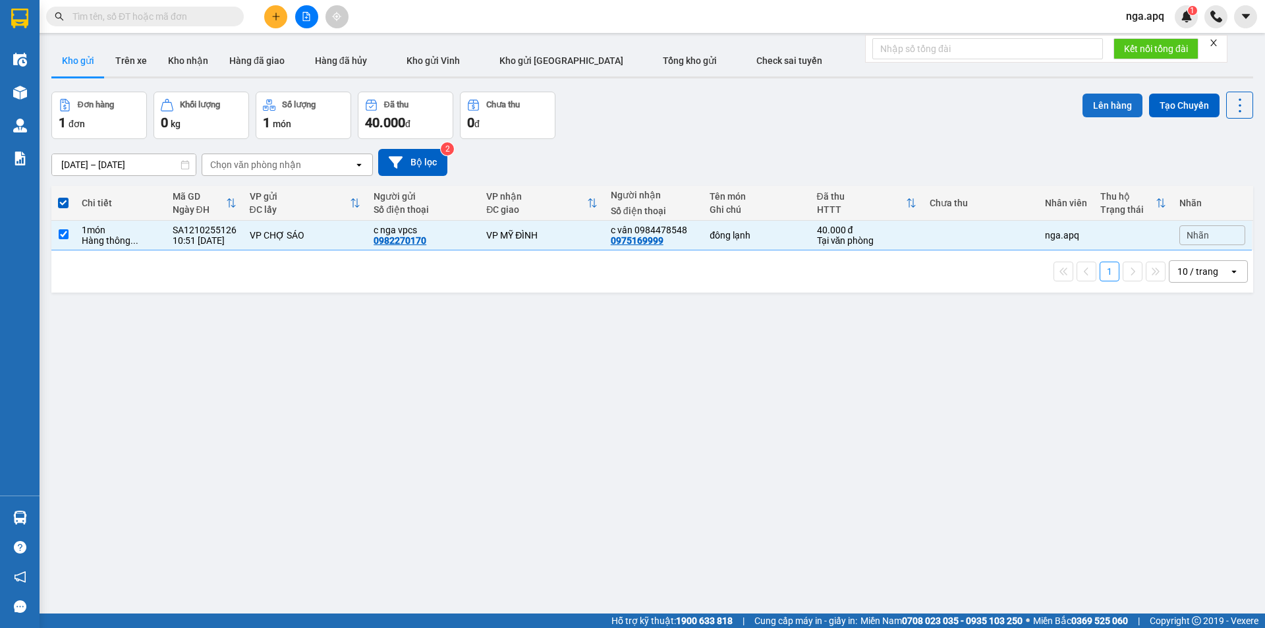
click at [1098, 103] on button "Lên hàng" at bounding box center [1113, 106] width 60 height 24
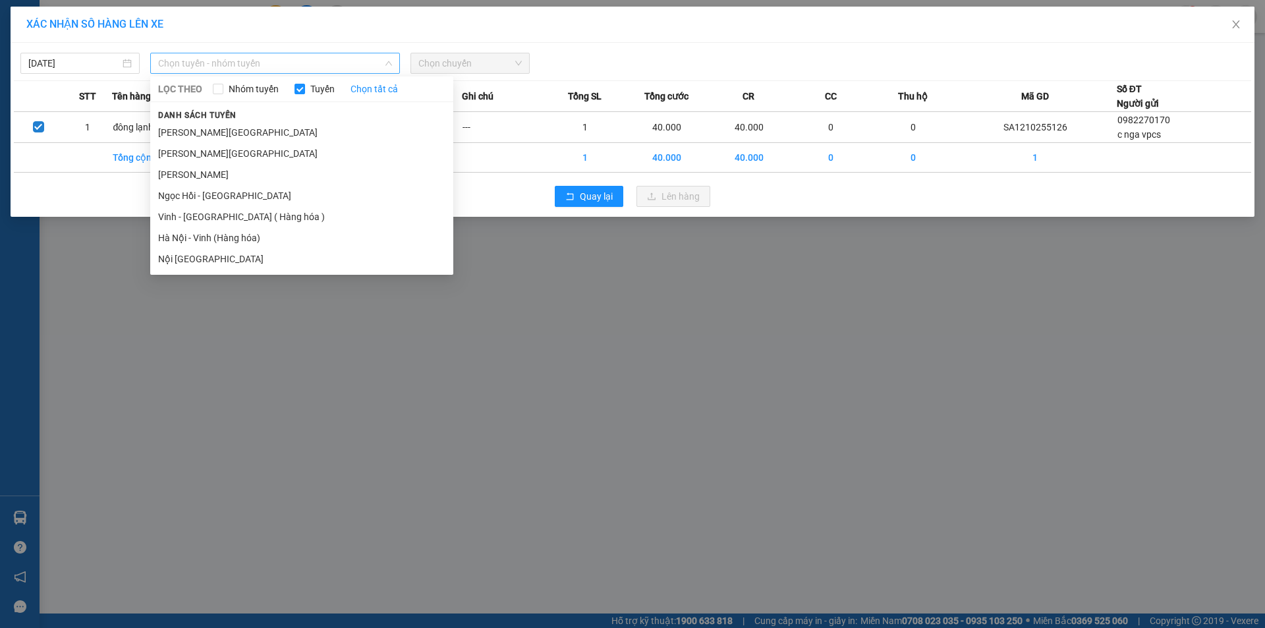
click at [270, 68] on span "Chọn tuyến - nhóm tuyến" at bounding box center [275, 63] width 234 height 20
drag, startPoint x: 321, startPoint y: 219, endPoint x: 323, endPoint y: 212, distance: 7.5
click at [321, 217] on li "Vinh - [GEOGRAPHIC_DATA] ( Hàng hóa )" at bounding box center [301, 216] width 303 height 21
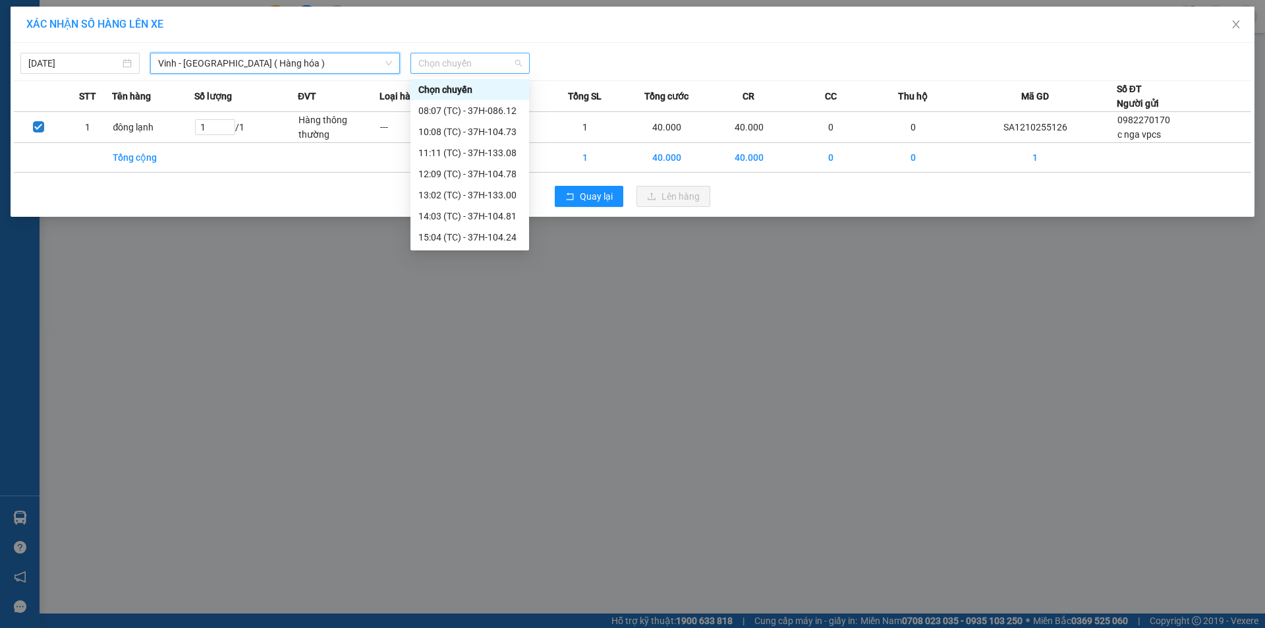
click at [471, 65] on span "Chọn chuyến" at bounding box center [469, 63] width 103 height 20
click at [452, 175] on div "12:09 (TC) - 37H-104.78" at bounding box center [469, 174] width 103 height 14
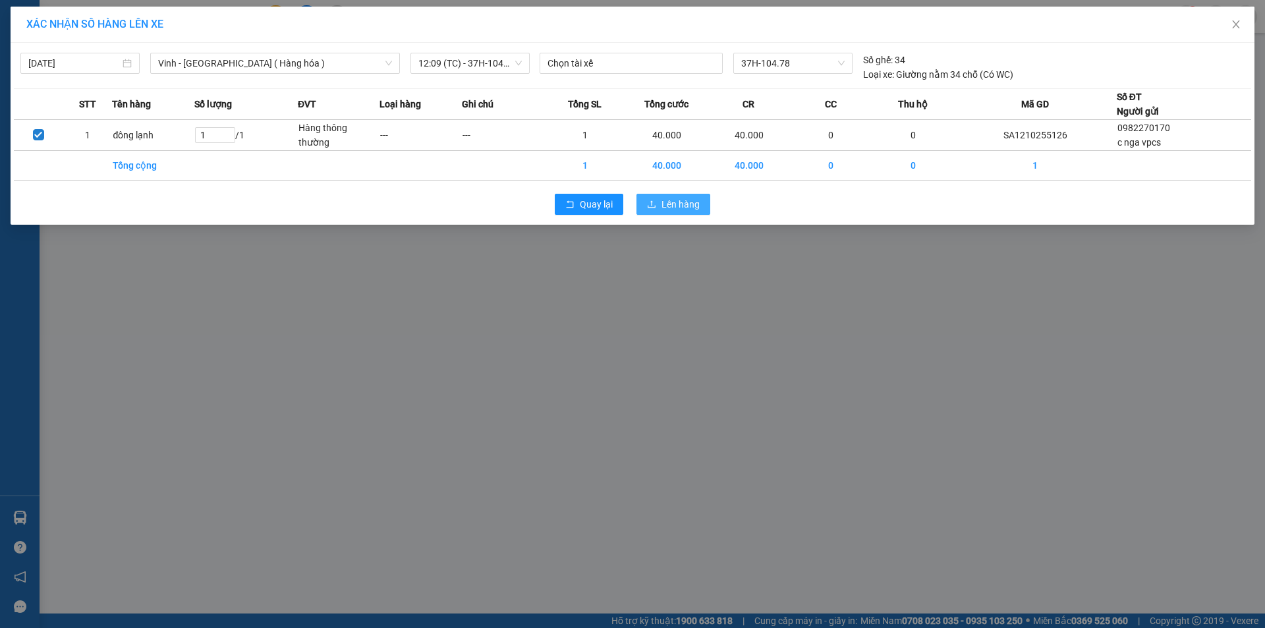
click at [670, 206] on span "Lên hàng" at bounding box center [681, 204] width 38 height 14
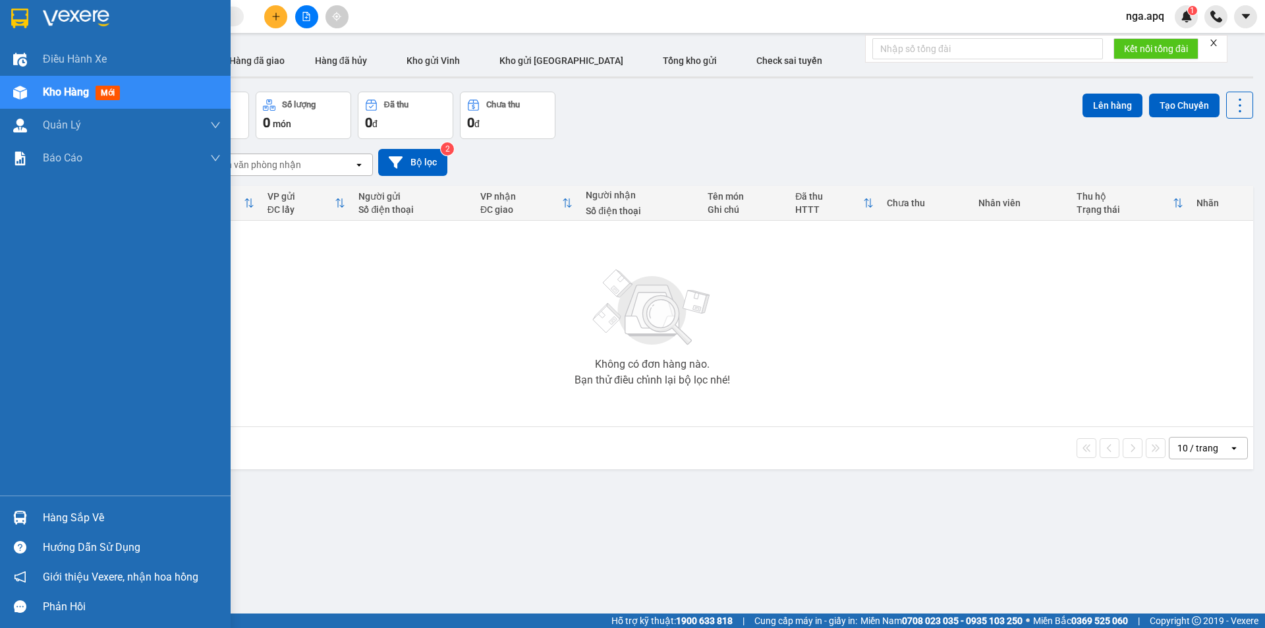
click at [17, 512] on img at bounding box center [20, 518] width 14 height 14
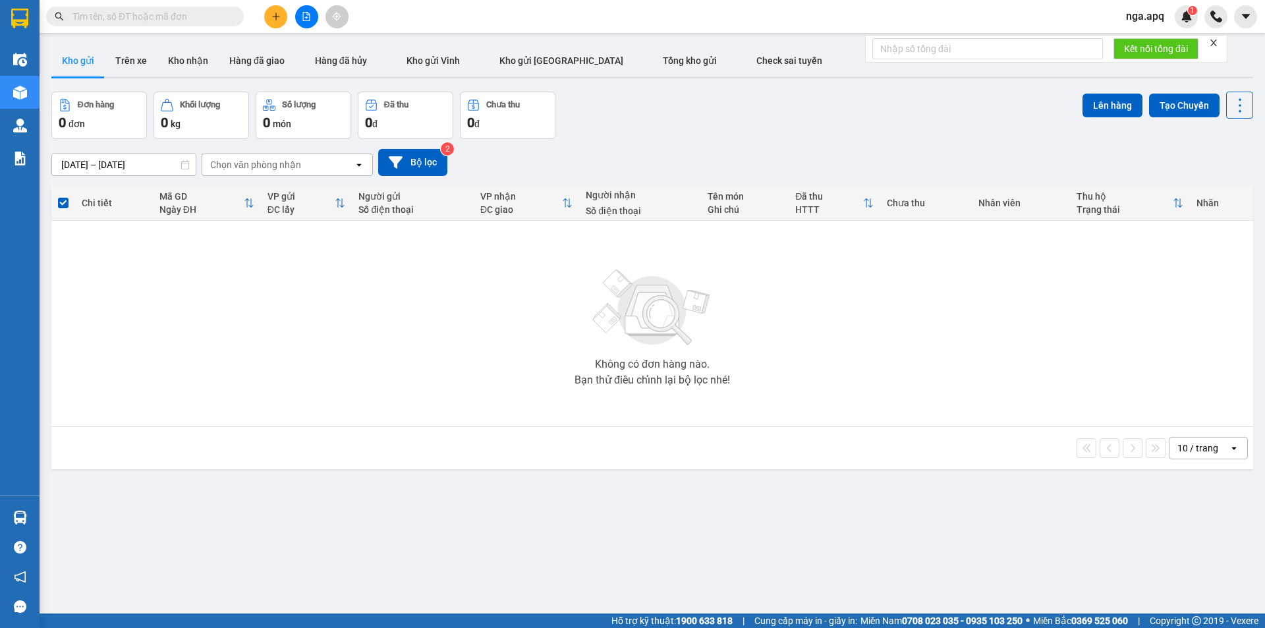
click at [1060, 321] on section "Kết quả tìm kiếm ( 0 ) Bộ lọc No Data nga.apq 1 Điều hành xe Kho hàng mới Quản …" at bounding box center [632, 314] width 1265 height 628
click at [276, 16] on icon "plus" at bounding box center [275, 16] width 1 height 7
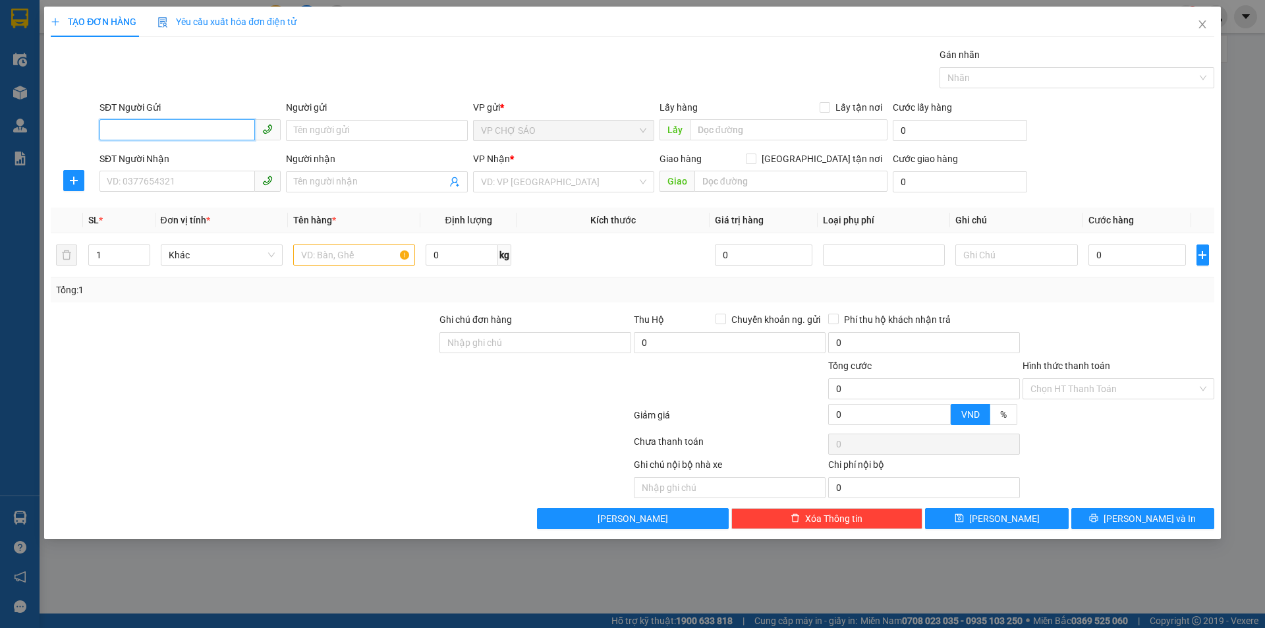
click at [106, 130] on input "SĐT Người Gửi" at bounding box center [178, 129] width 156 height 21
type input "0919280656"
click at [306, 133] on input "Người gửi" at bounding box center [376, 130] width 181 height 21
type input "me hương"
click at [116, 186] on input "SĐT Người Nhận" at bounding box center [178, 181] width 156 height 21
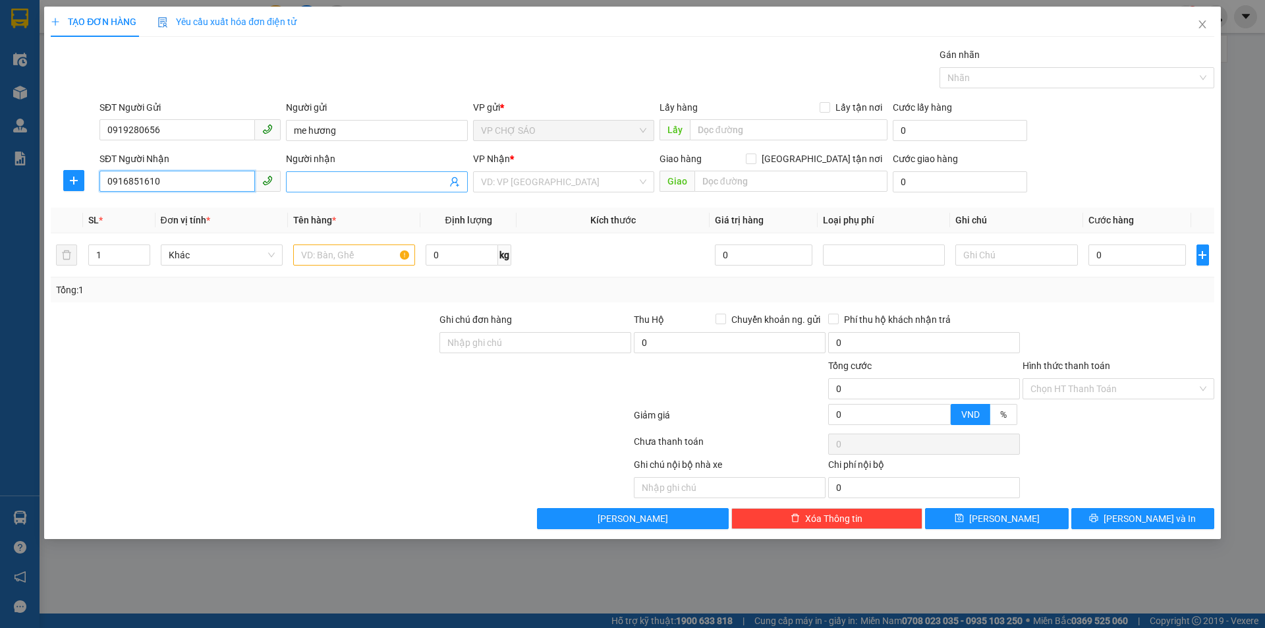
type input "0916851610"
click at [299, 179] on input "Người nhận" at bounding box center [370, 182] width 152 height 14
type input "con ngoc"
click at [308, 257] on input "text" at bounding box center [354, 254] width 122 height 21
type input "thưc phâm"
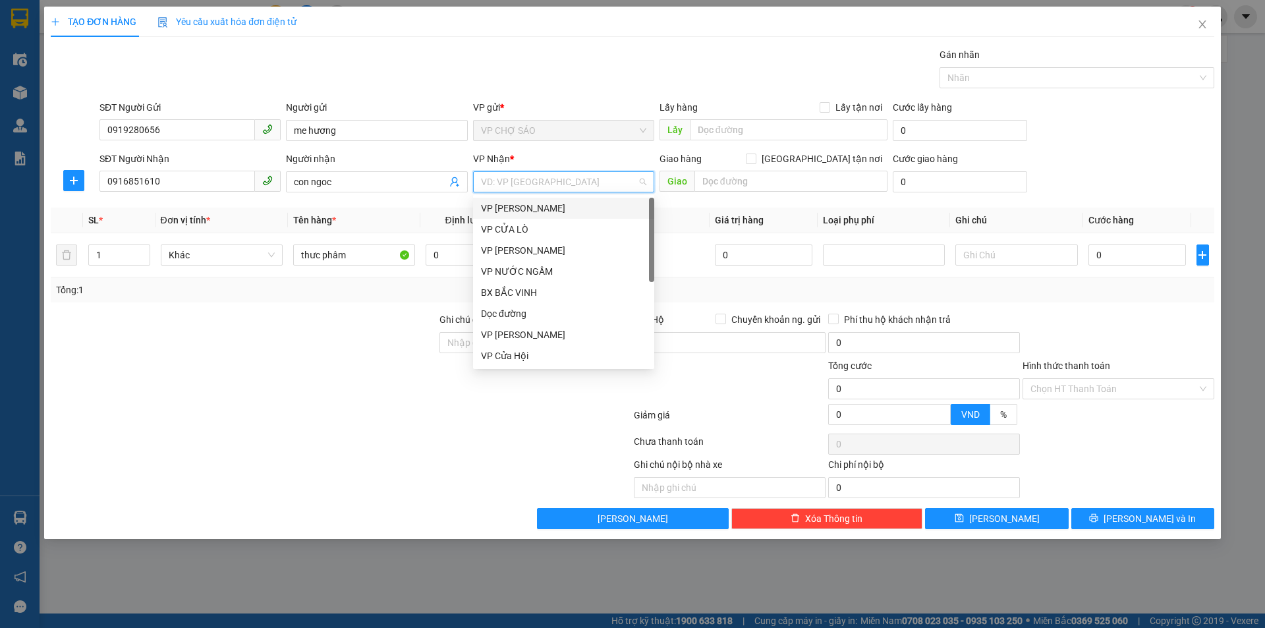
click at [542, 185] on input "search" at bounding box center [559, 182] width 156 height 20
click at [552, 268] on div "VP MỸ ĐÌNH" at bounding box center [563, 271] width 165 height 14
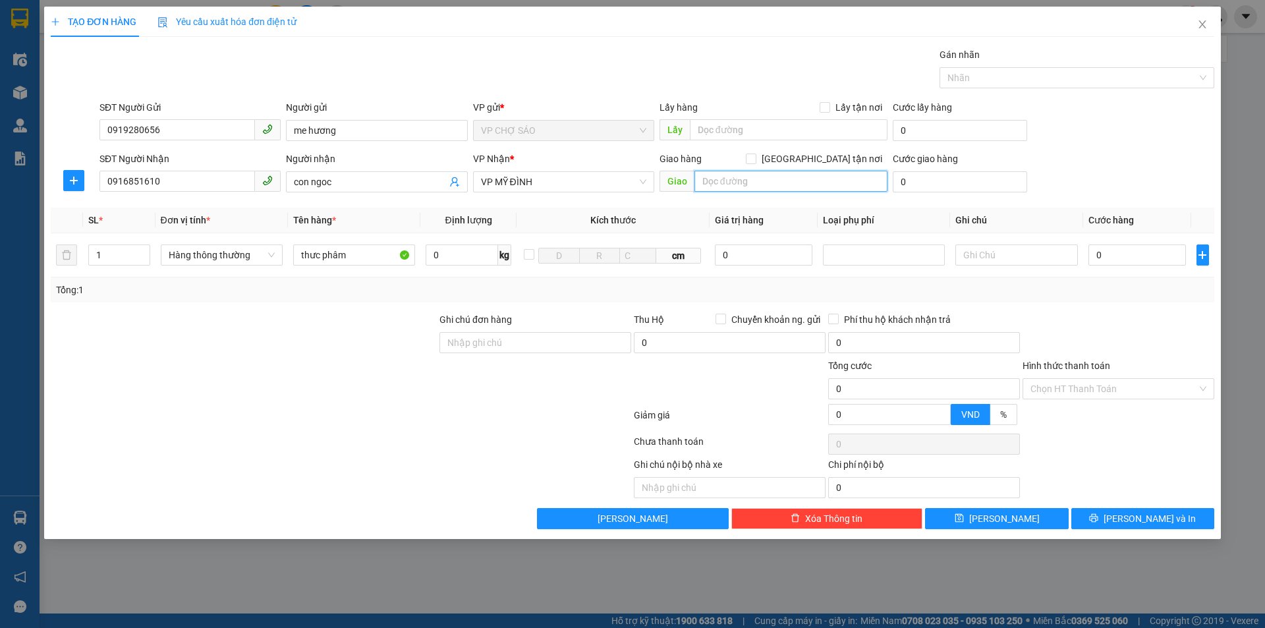
click at [713, 181] on input "text" at bounding box center [791, 181] width 193 height 21
click at [709, 181] on input "text" at bounding box center [791, 181] width 193 height 21
type input "số nha17 ngách1 ngõ 63 trân quôc vương dich vong hâu sip tân nơi tt"
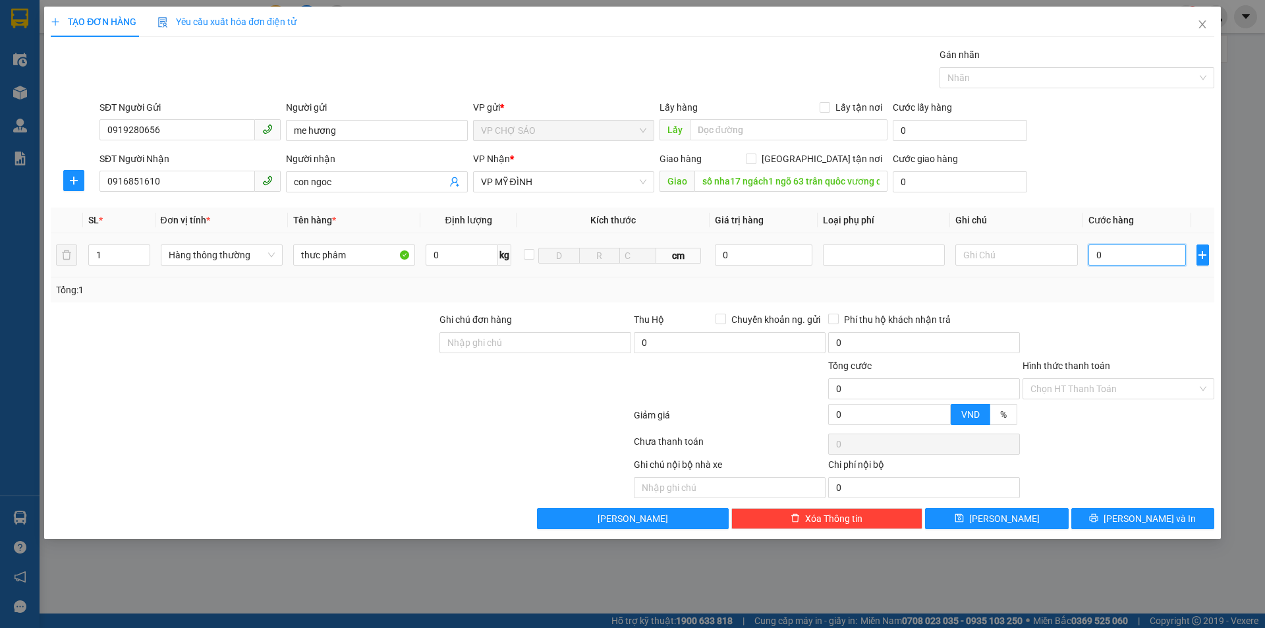
click at [1099, 258] on input "0" at bounding box center [1138, 254] width 98 height 21
type input "4"
type input "40"
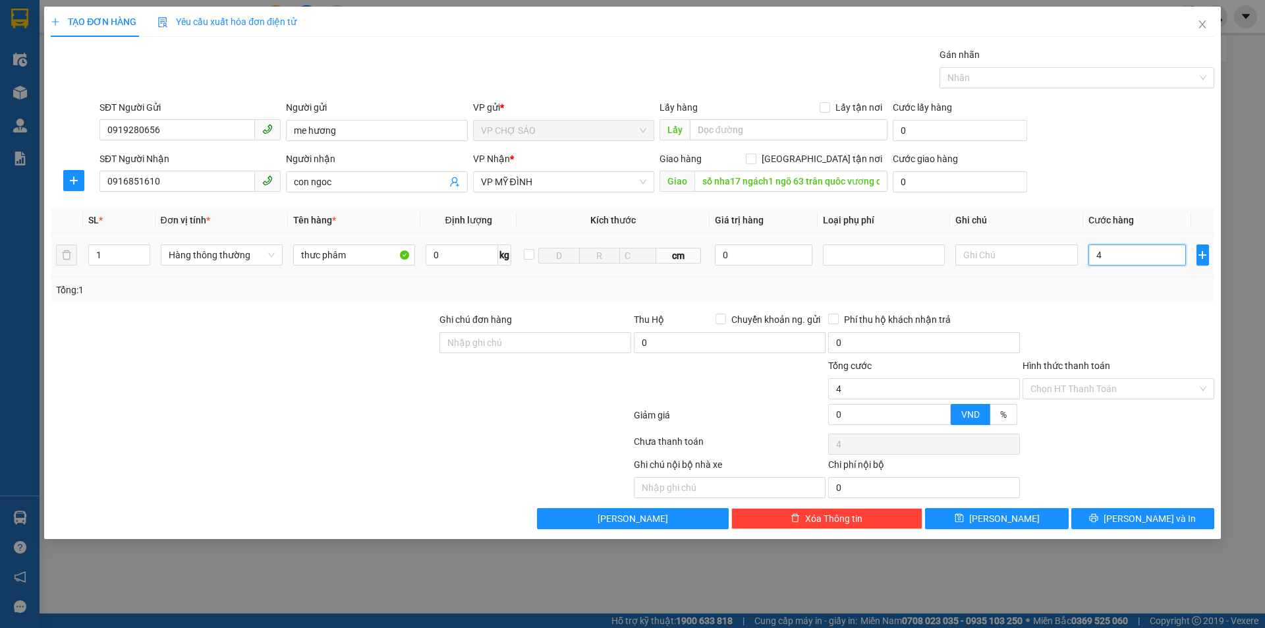
type input "40"
type input "400"
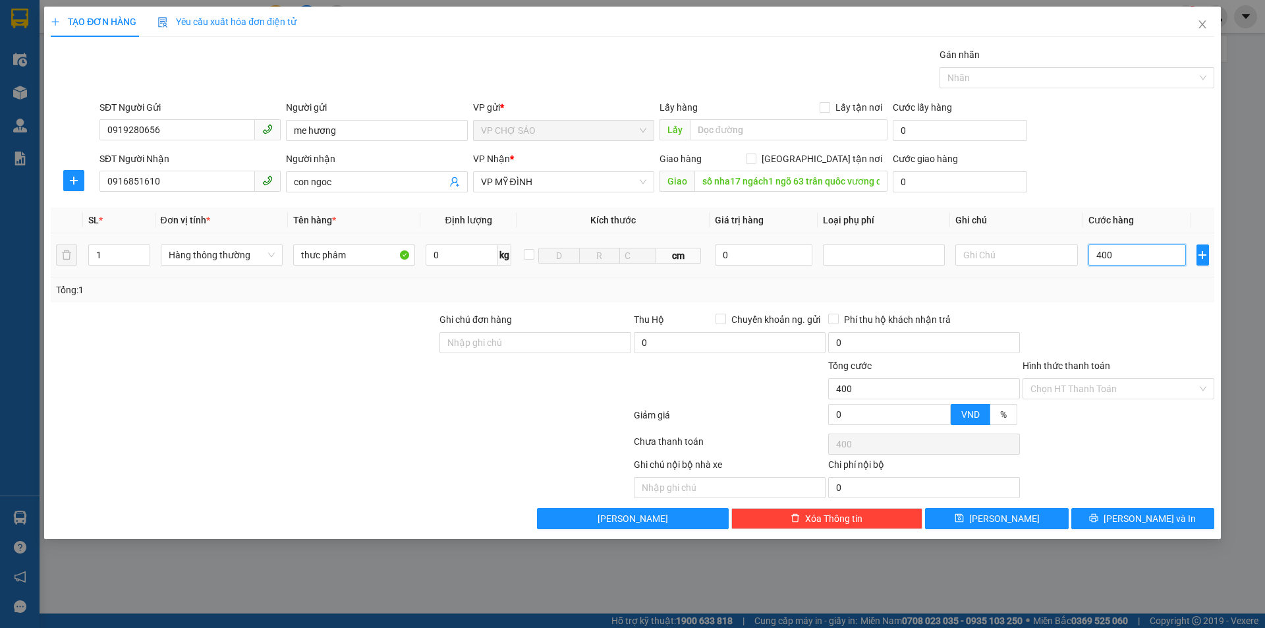
type input "4.000"
type input "40.000"
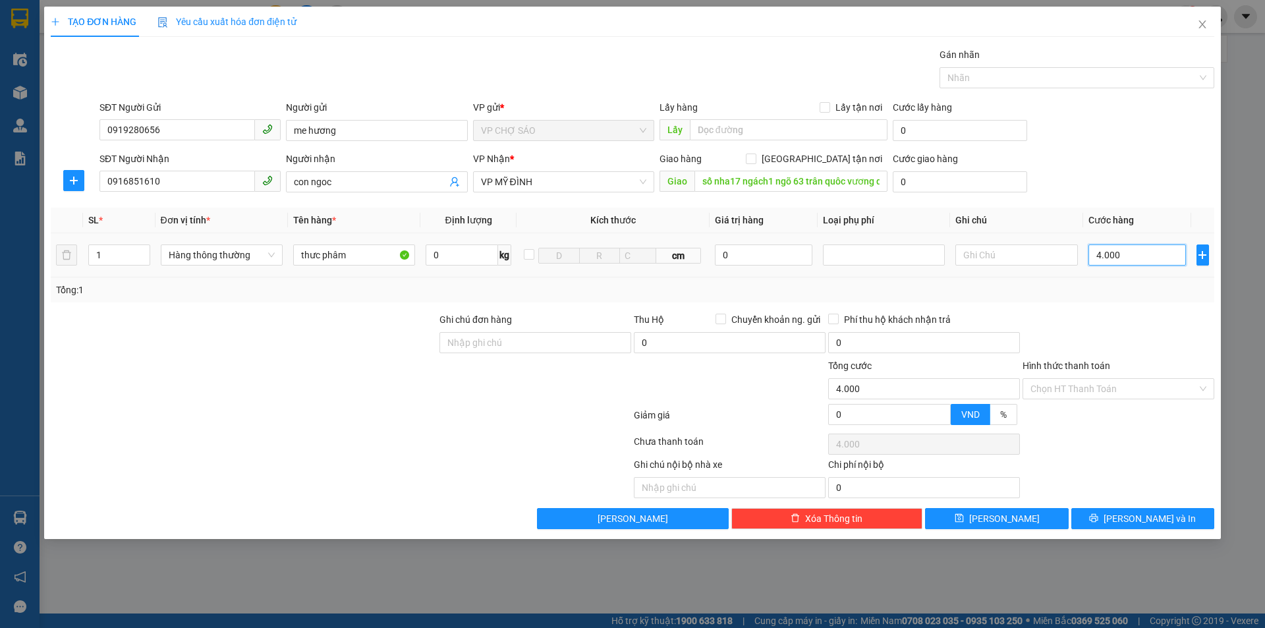
type input "40.000"
type input "400.000"
type input "40.000"
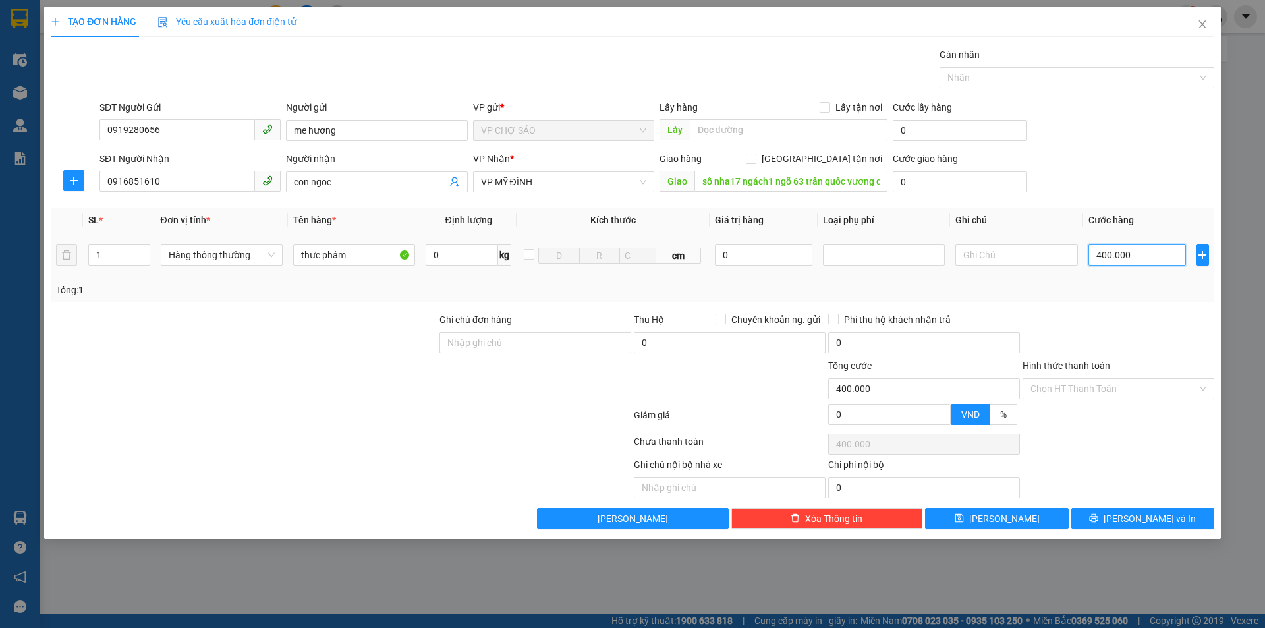
type input "40.000"
click at [1144, 515] on span "Lưu và In" at bounding box center [1150, 518] width 92 height 14
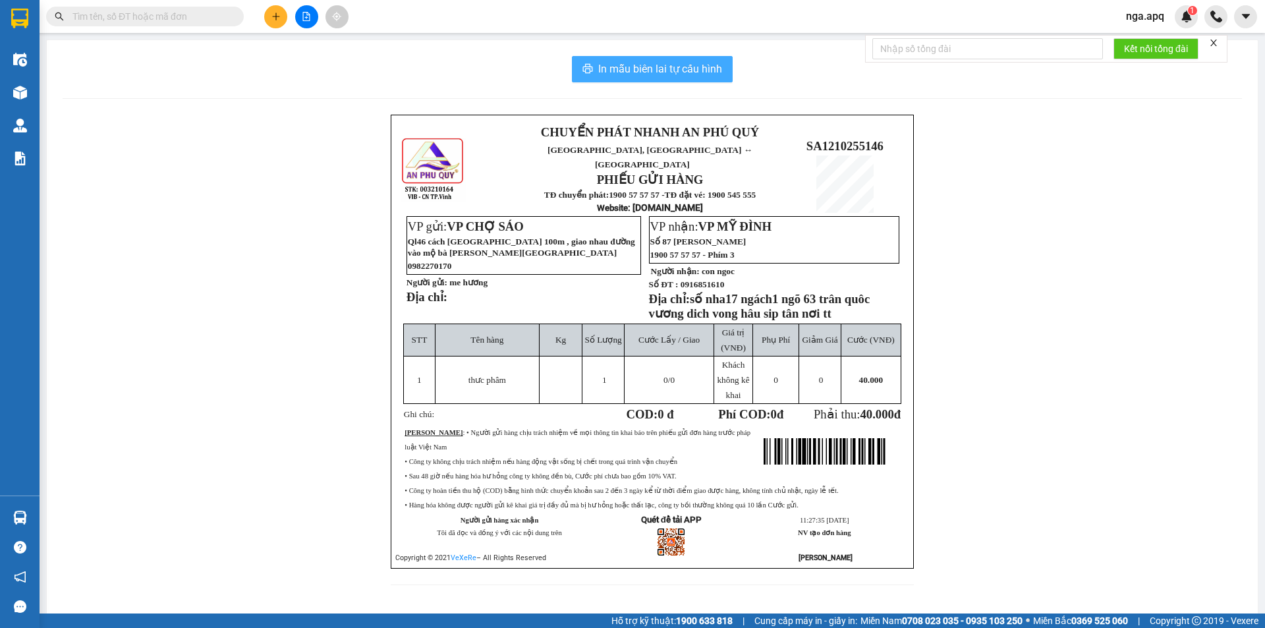
click at [652, 59] on button "In mẫu biên lai tự cấu hình" at bounding box center [652, 69] width 161 height 26
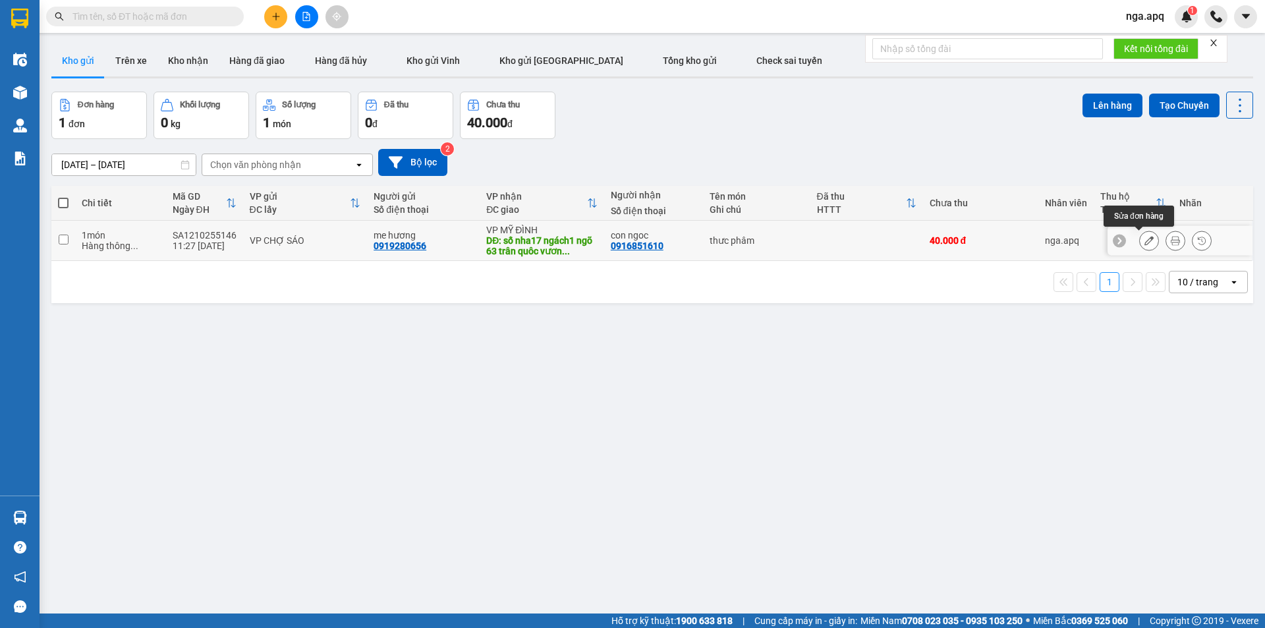
click at [1145, 239] on button at bounding box center [1149, 240] width 18 height 23
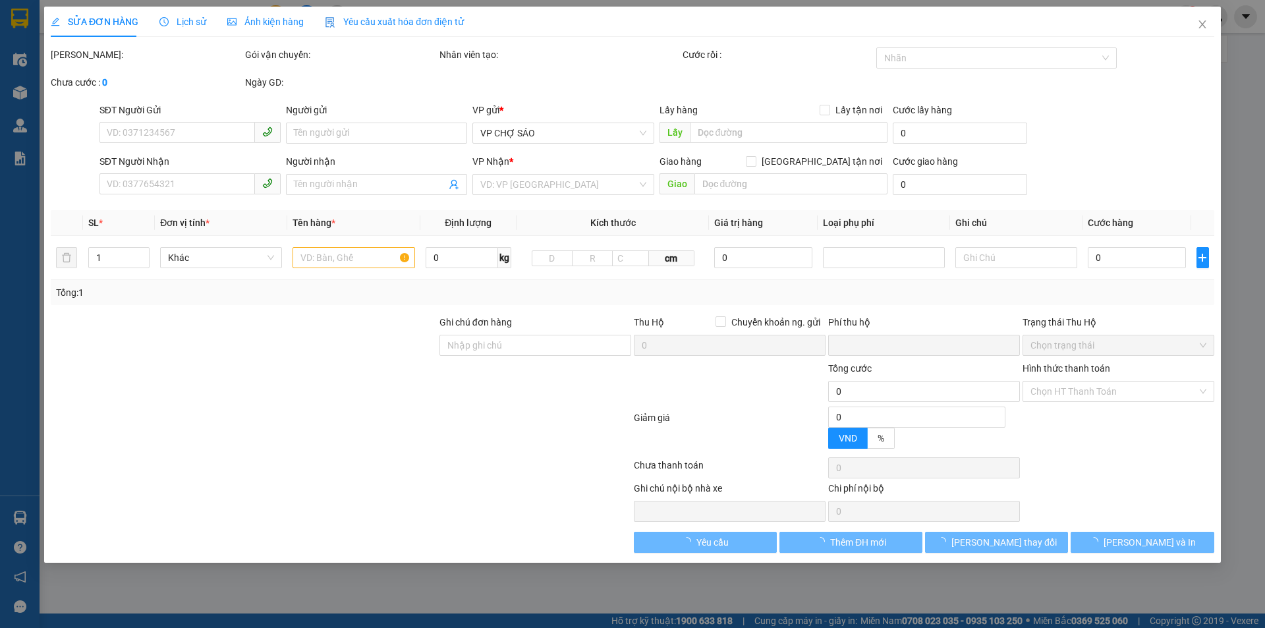
type input "0919280656"
type input "me hương"
type input "0916851610"
type input "con ngoc"
type input "số nha17 ngách1 ngõ 63 trân quôc vương dich vong hâu sip tân nơi tt"
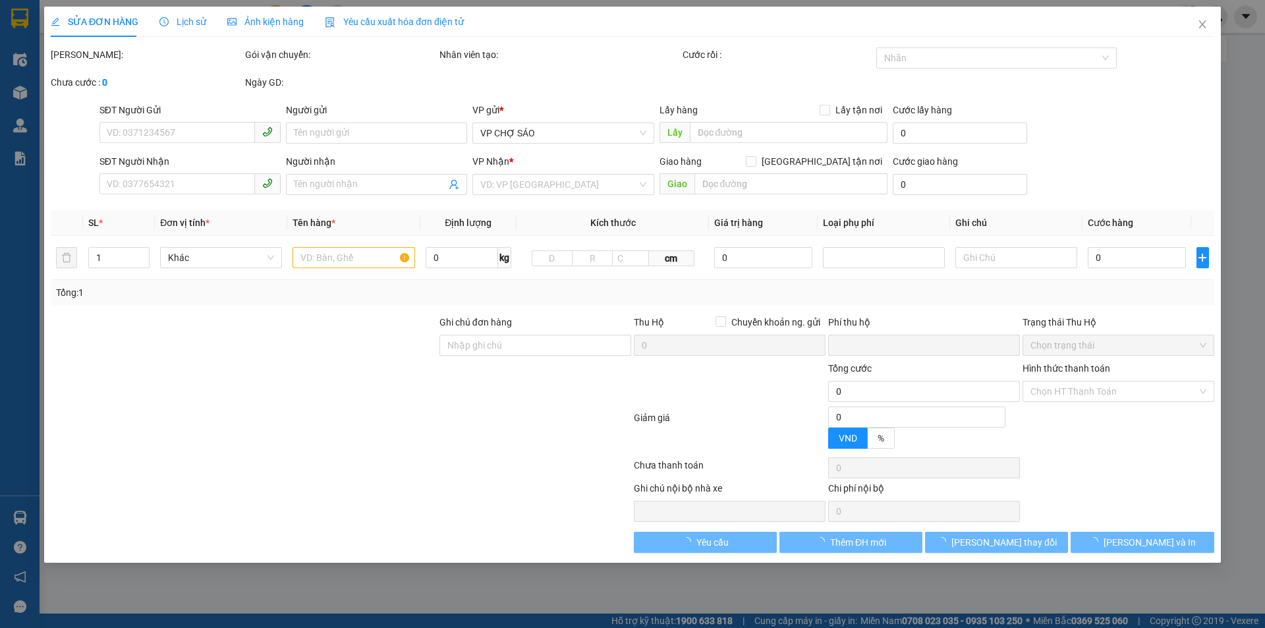
type input "0"
type input "40.000"
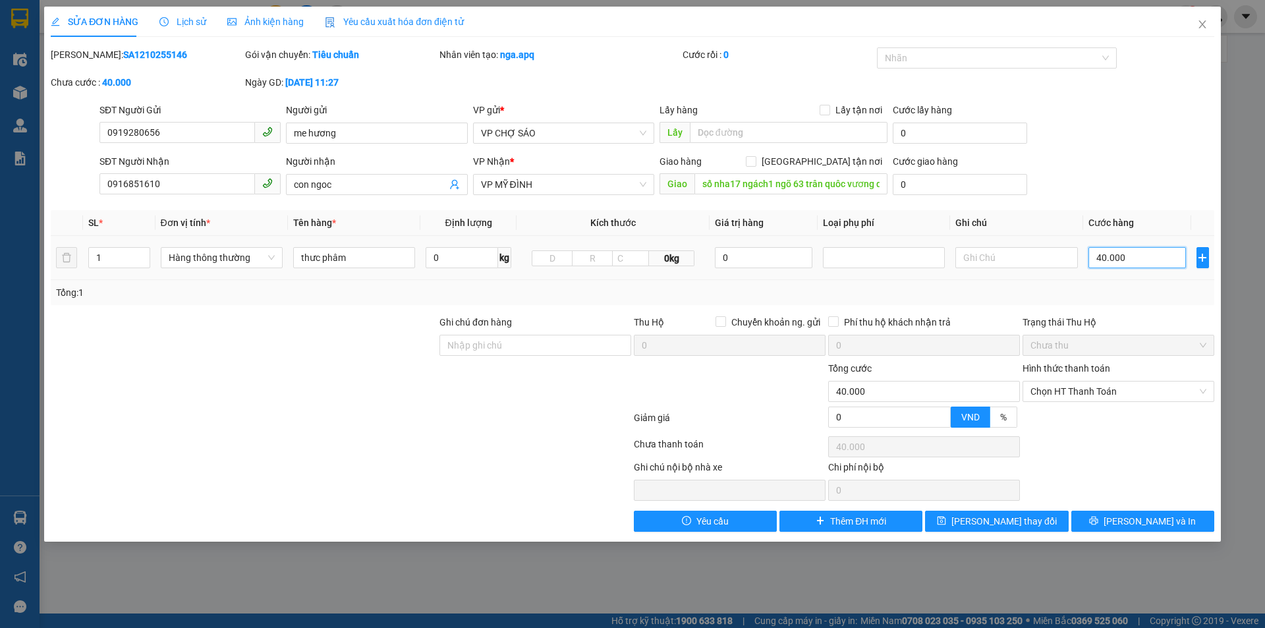
click at [1133, 256] on input "40.000" at bounding box center [1138, 257] width 98 height 21
click at [1117, 391] on span "Chọn HT Thanh Toán" at bounding box center [1119, 392] width 176 height 20
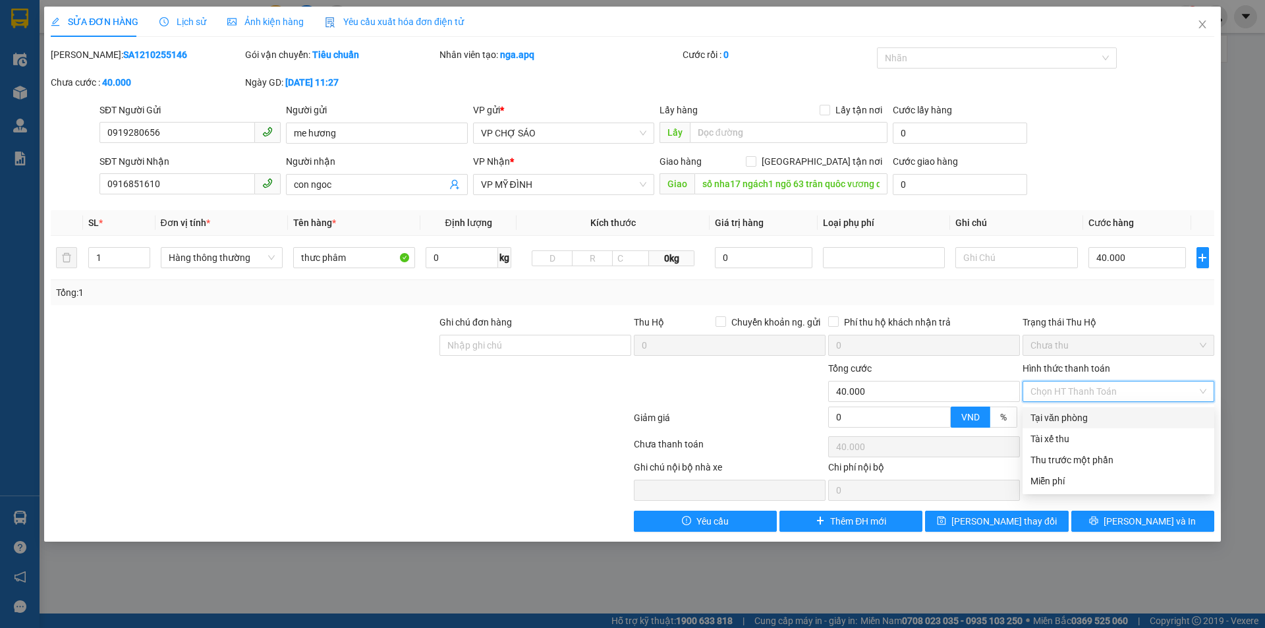
click at [1107, 418] on div "Tại văn phòng" at bounding box center [1119, 418] width 176 height 14
type input "0"
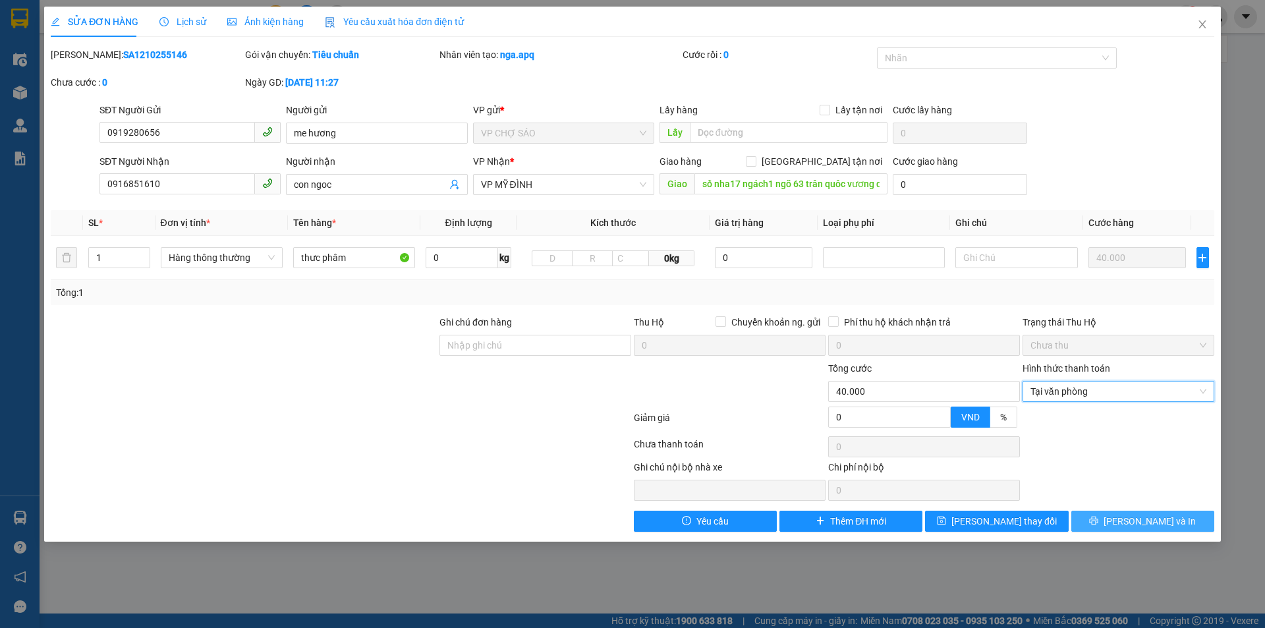
click at [1145, 527] on span "Lưu và In" at bounding box center [1150, 521] width 92 height 14
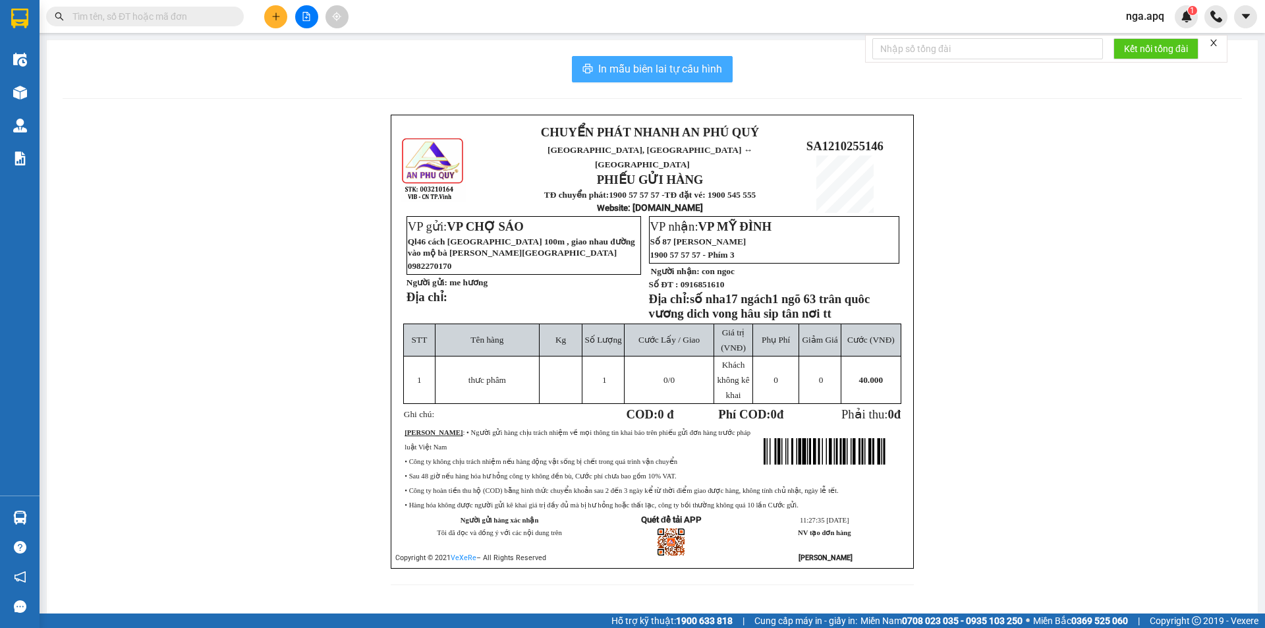
click at [626, 65] on span "In mẫu biên lai tự cấu hình" at bounding box center [660, 69] width 124 height 16
